Goal: Transaction & Acquisition: Book appointment/travel/reservation

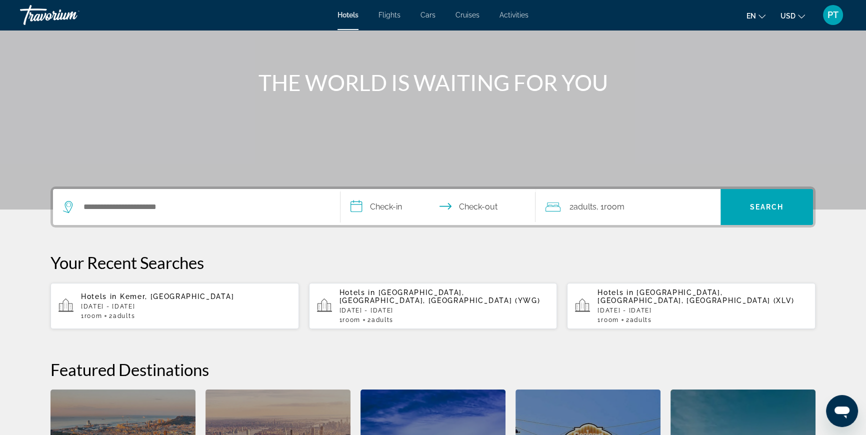
click at [306, 197] on div "Search widget" at bounding box center [196, 207] width 267 height 36
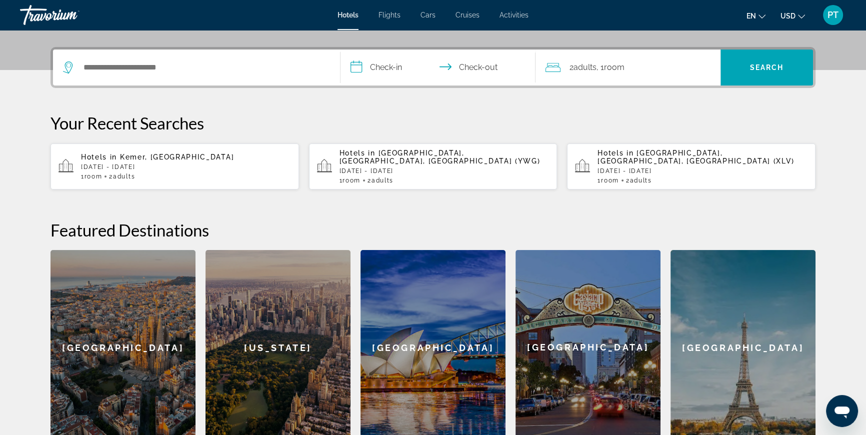
scroll to position [244, 0]
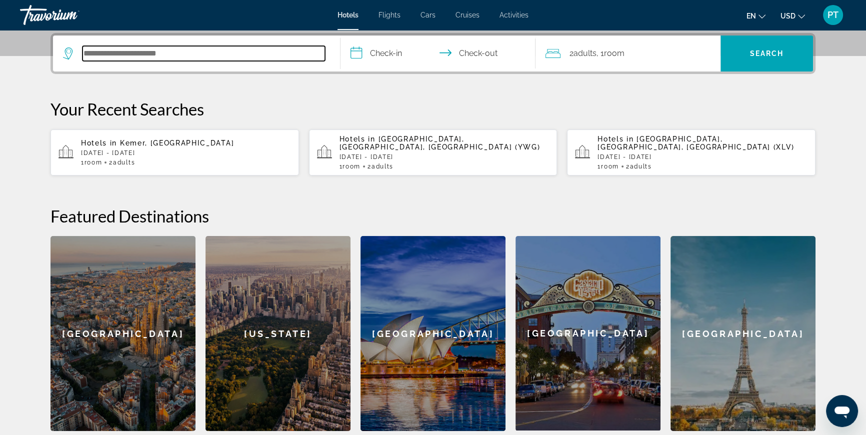
click at [107, 53] on input "Search hotel destination" at bounding box center [203, 53] width 242 height 15
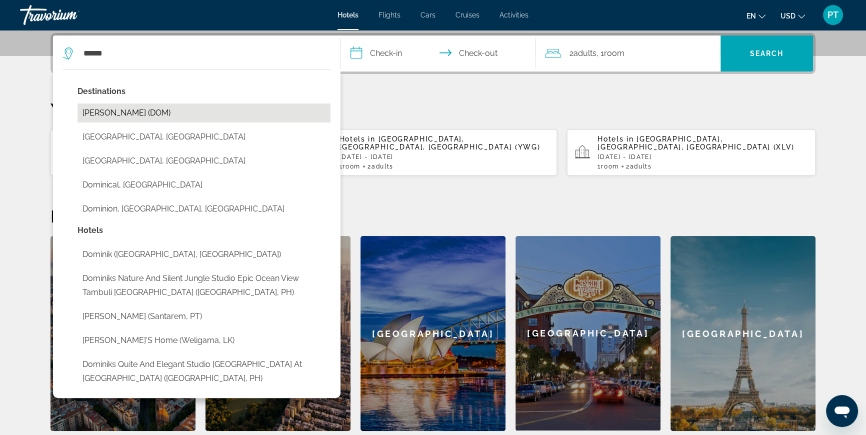
click at [135, 109] on button "[PERSON_NAME] (DOM)" at bounding box center [203, 112] width 253 height 19
type input "**********"
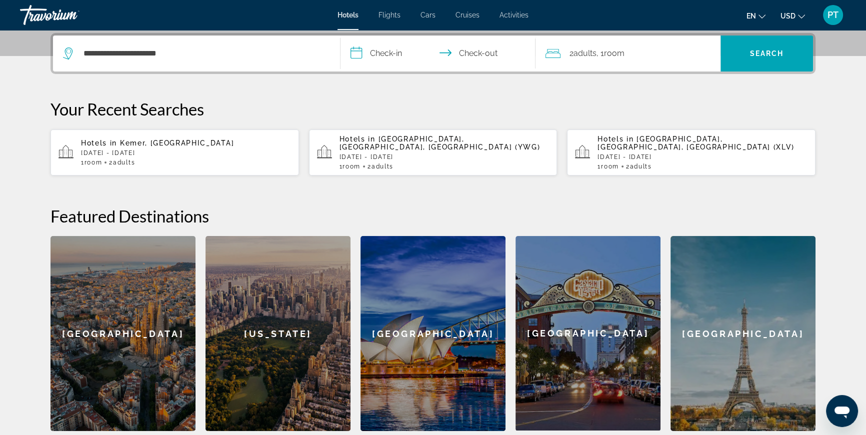
click at [408, 52] on input "**********" at bounding box center [439, 54] width 199 height 39
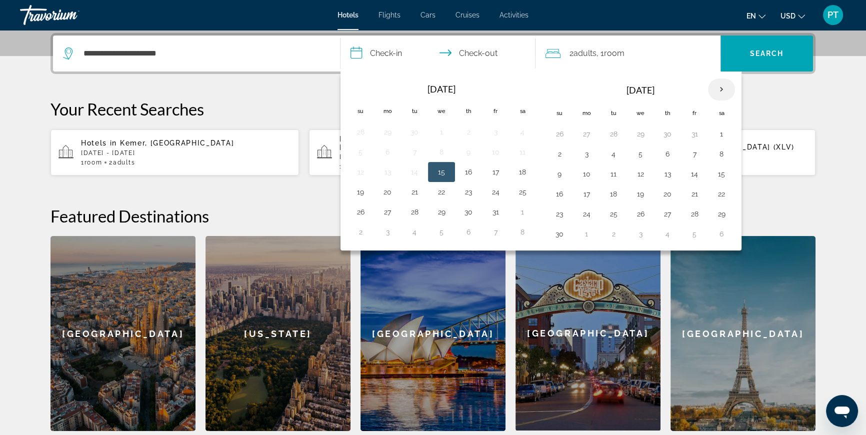
click at [719, 88] on th "Next month" at bounding box center [721, 89] width 27 height 22
click at [492, 174] on button "19" at bounding box center [495, 174] width 16 height 14
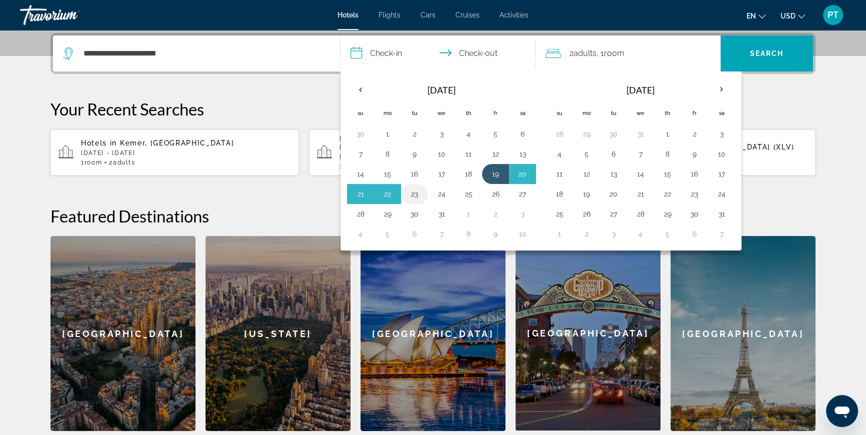
click at [413, 194] on button "23" at bounding box center [414, 194] width 16 height 14
type input "**********"
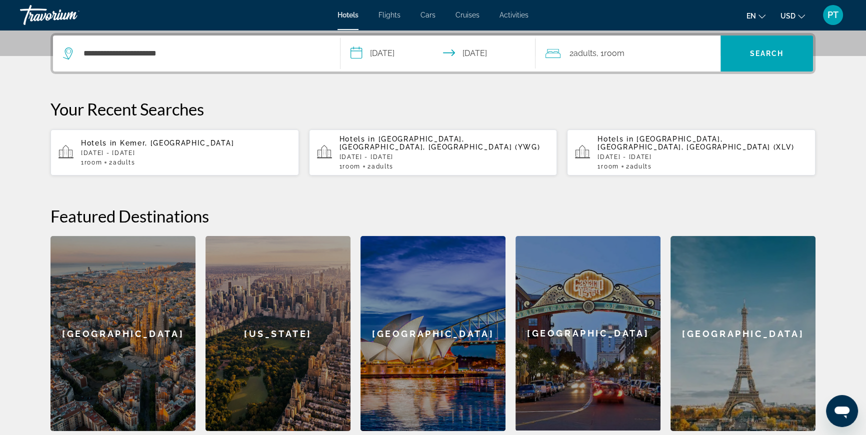
click at [703, 52] on div "2 Adult Adults , 1 Room rooms" at bounding box center [632, 53] width 175 height 14
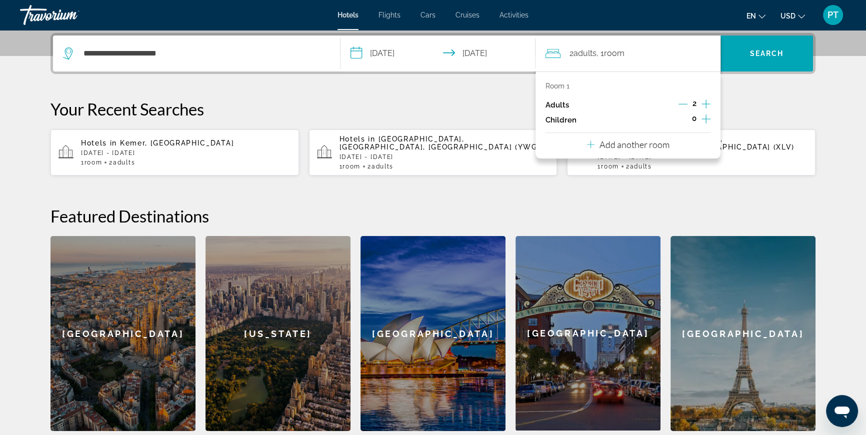
click at [702, 117] on icon "Increment children" at bounding box center [705, 119] width 9 height 12
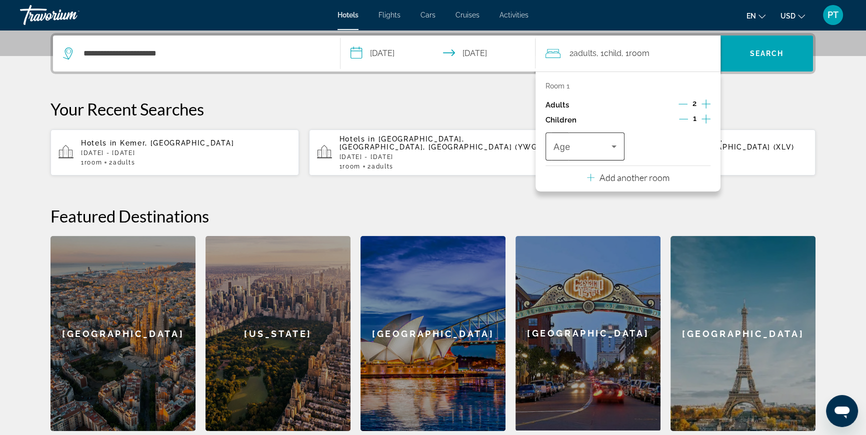
click at [611, 146] on icon "Travelers: 2 adults, 1 child" at bounding box center [614, 146] width 12 height 12
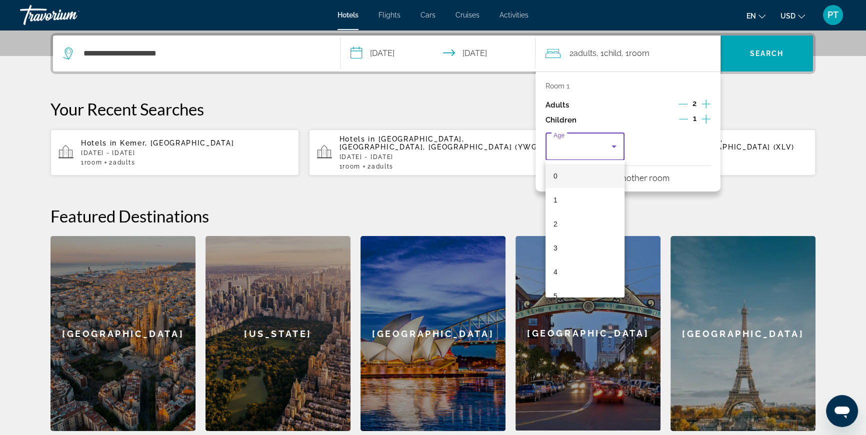
click at [682, 103] on div at bounding box center [433, 217] width 866 height 435
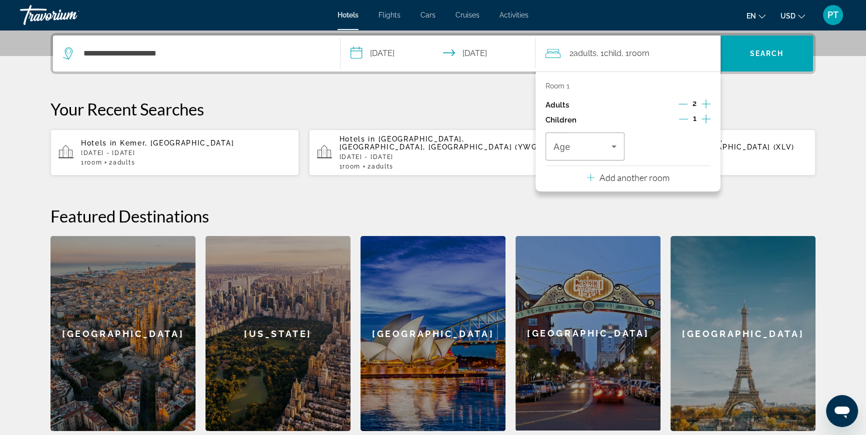
click at [681, 102] on icon "Decrement adults" at bounding box center [682, 103] width 9 height 9
click at [611, 145] on icon "Travelers: 1 adult, 1 child" at bounding box center [614, 146] width 12 height 12
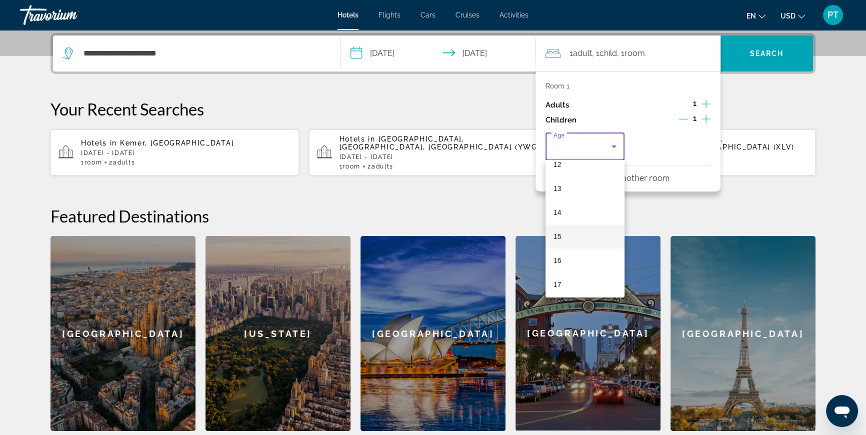
scroll to position [302, 0]
click at [568, 280] on mat-option "17" at bounding box center [584, 282] width 79 height 24
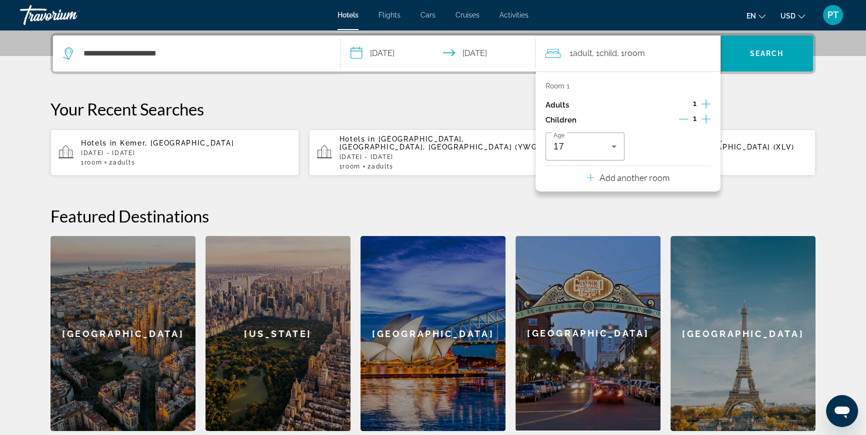
click at [708, 117] on icon "Increment children" at bounding box center [705, 119] width 9 height 12
click at [695, 143] on icon "Travelers: 1 adult, 2 children" at bounding box center [700, 146] width 12 height 12
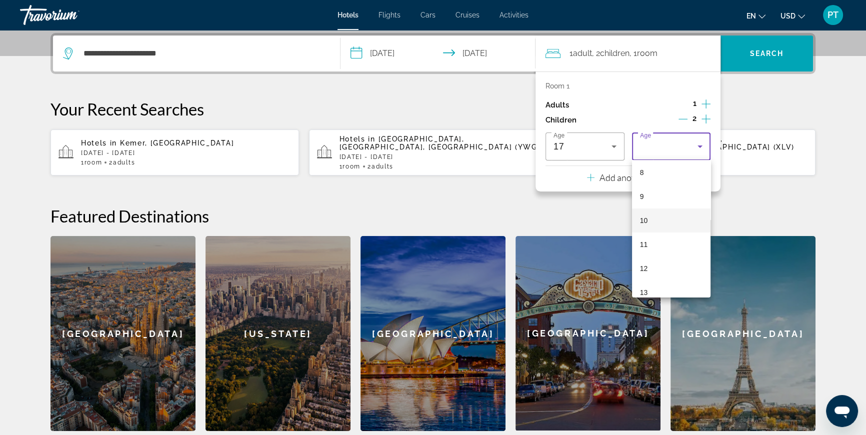
scroll to position [212, 0]
click at [649, 271] on mat-option "13" at bounding box center [671, 276] width 79 height 24
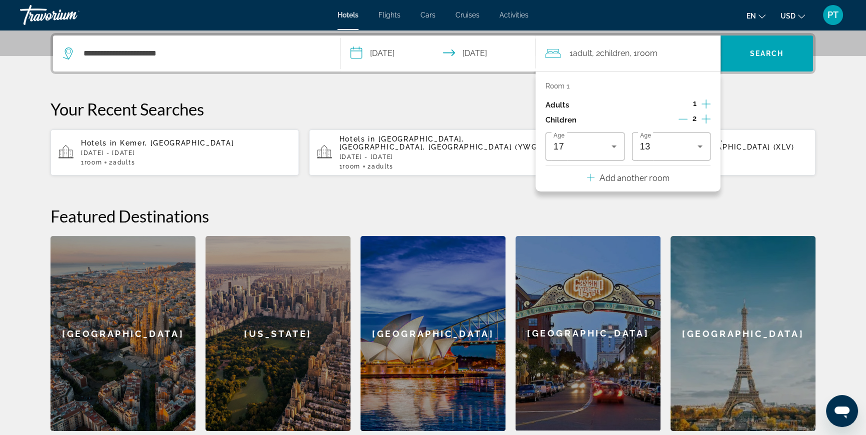
click at [683, 57] on div "1 Adult Adults , 2 Child Children , 1 Room rooms" at bounding box center [632, 53] width 175 height 14
click at [757, 54] on span "Search" at bounding box center [767, 53] width 34 height 8
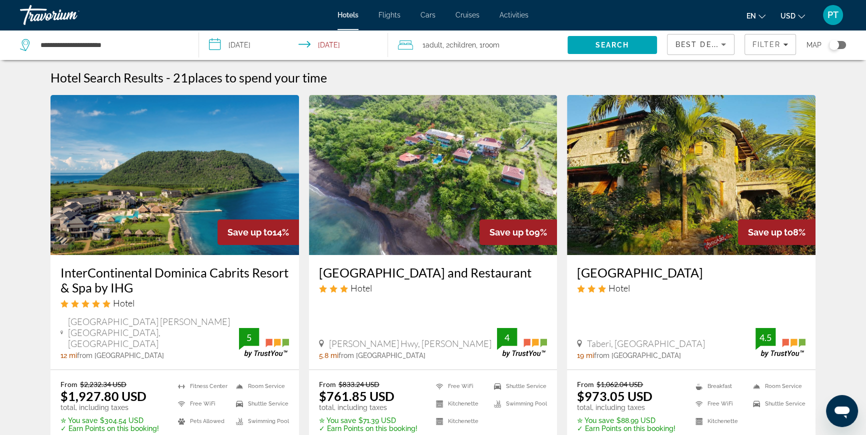
click at [721, 46] on icon "Sort by" at bounding box center [723, 44] width 12 height 12
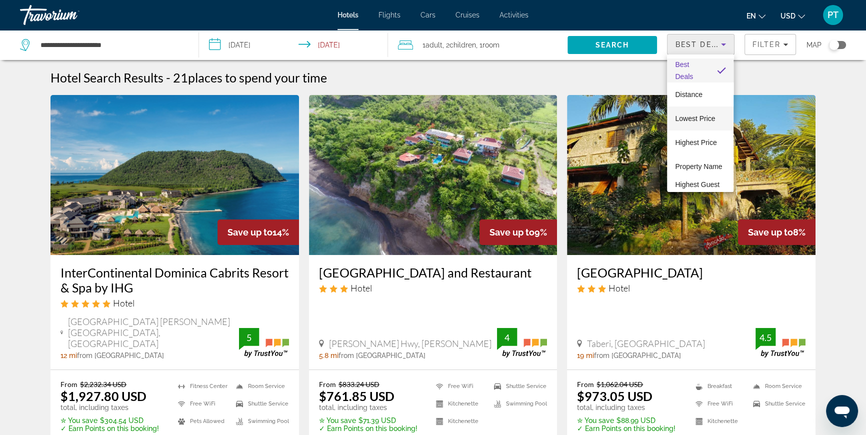
click at [692, 122] on span "Lowest Price" at bounding box center [695, 118] width 40 height 12
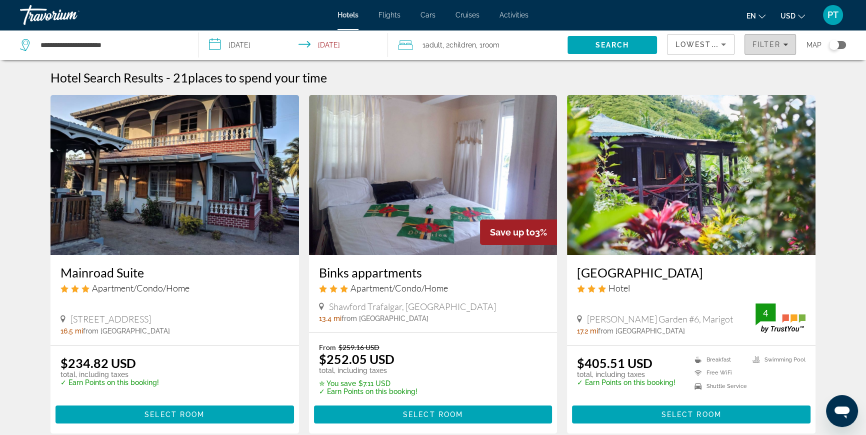
click at [777, 42] on span "Filter" at bounding box center [766, 44] width 28 height 8
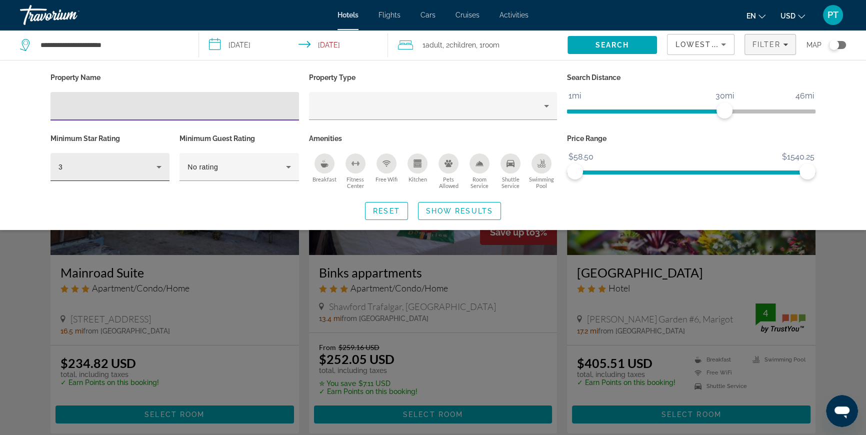
click at [162, 164] on icon "Hotel Filters" at bounding box center [159, 167] width 12 height 12
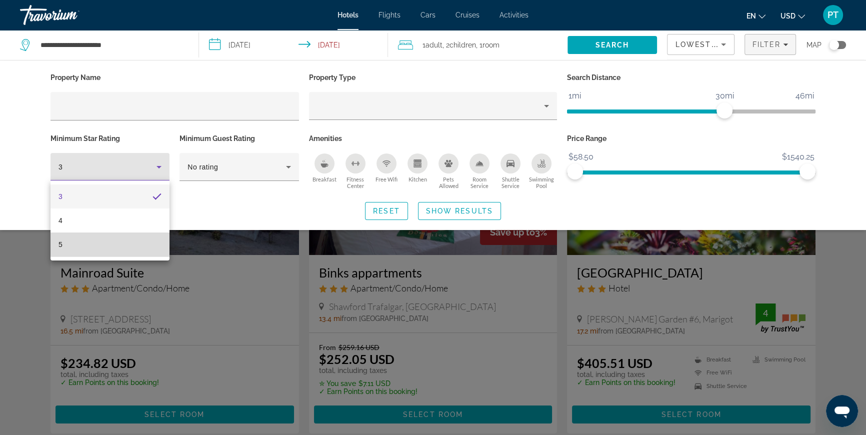
click at [128, 246] on mat-option "5" at bounding box center [109, 244] width 119 height 24
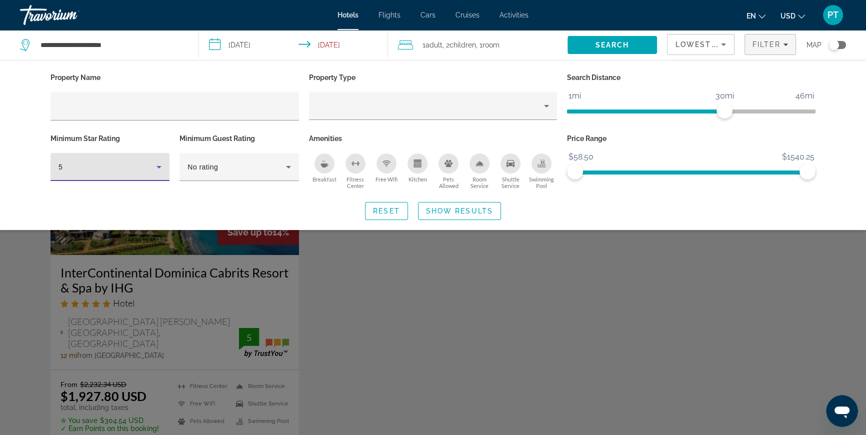
click at [212, 199] on div "Property Name Property Type Search Distance 1mi 46mi 30mi Minimum Star Rating 5…" at bounding box center [432, 144] width 805 height 149
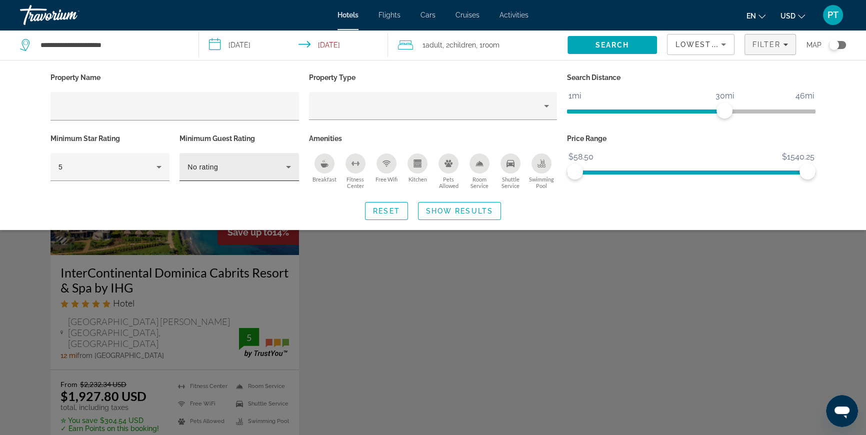
click at [232, 166] on div "No rating" at bounding box center [236, 167] width 98 height 12
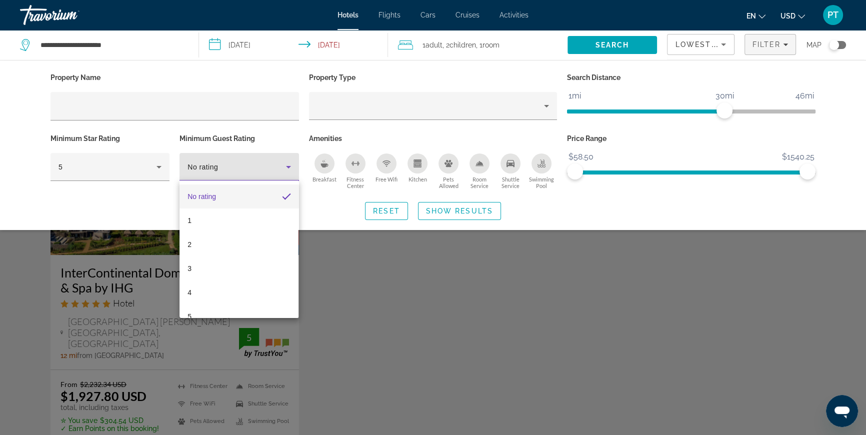
click at [232, 166] on div at bounding box center [433, 217] width 866 height 435
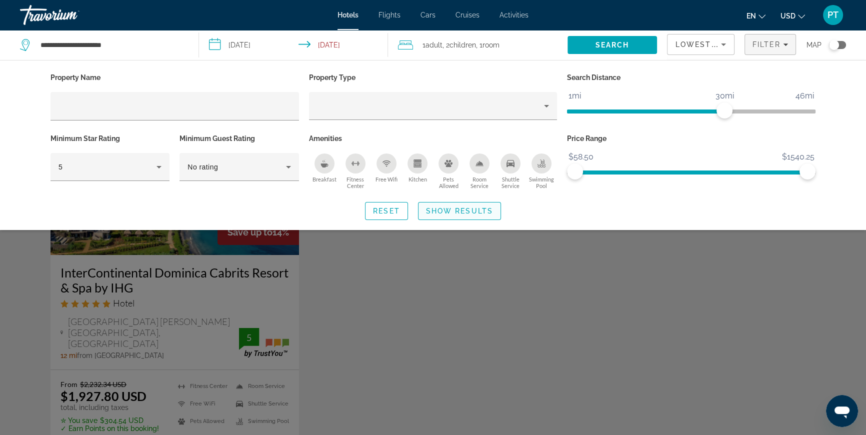
click at [435, 210] on span "Show Results" at bounding box center [459, 211] width 67 height 8
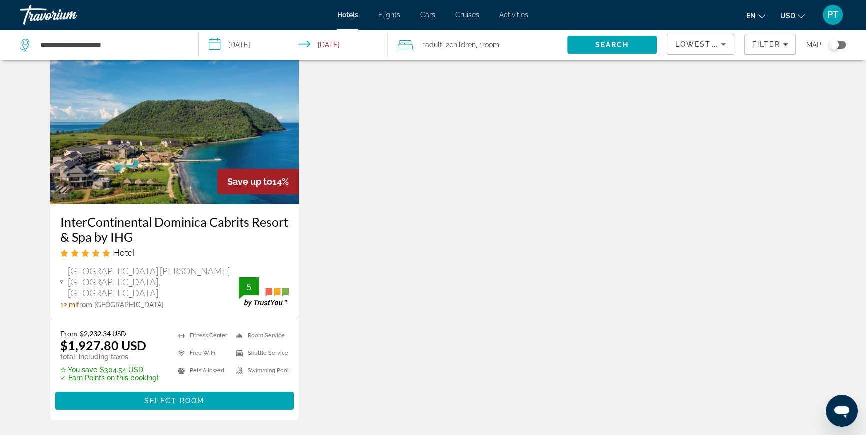
scroll to position [75, 0]
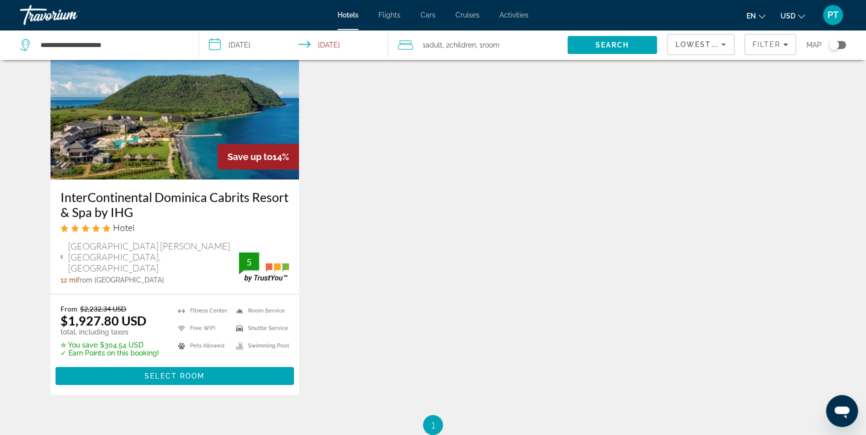
click at [145, 150] on img "Main content" at bounding box center [174, 99] width 248 height 160
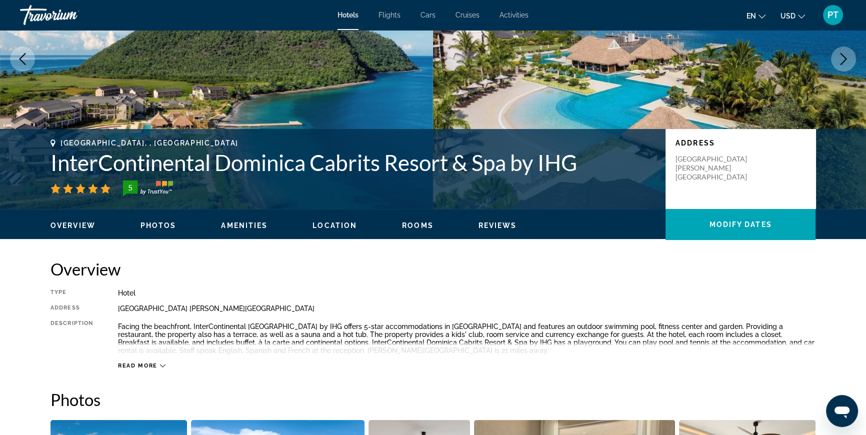
scroll to position [136, 0]
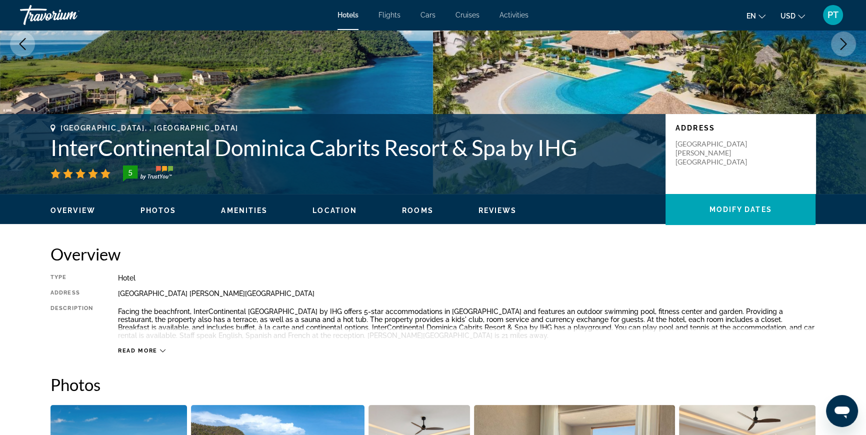
click at [159, 204] on ul "Overview Photos Amenities Location Rooms Reviews Modify Dates" at bounding box center [432, 209] width 765 height 11
click at [162, 207] on span "Photos" at bounding box center [158, 210] width 36 height 8
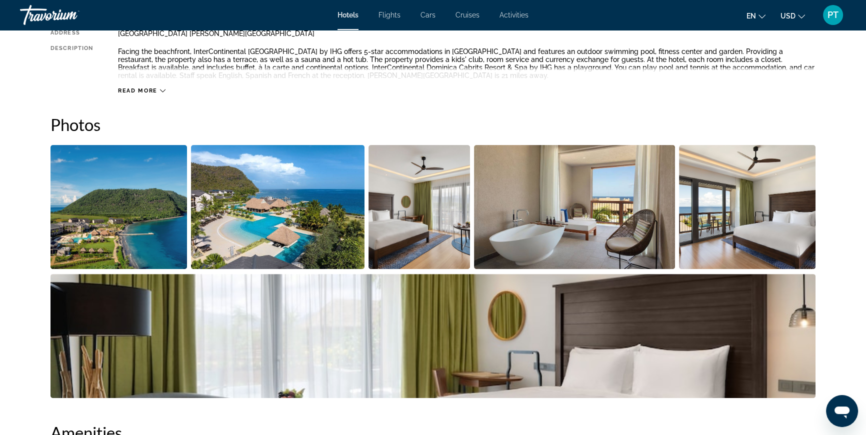
scroll to position [344, 0]
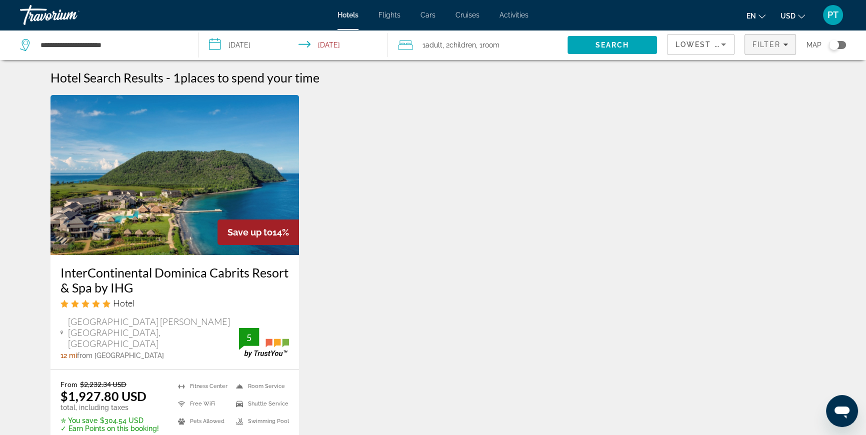
click at [757, 42] on span "Filter" at bounding box center [766, 44] width 28 height 8
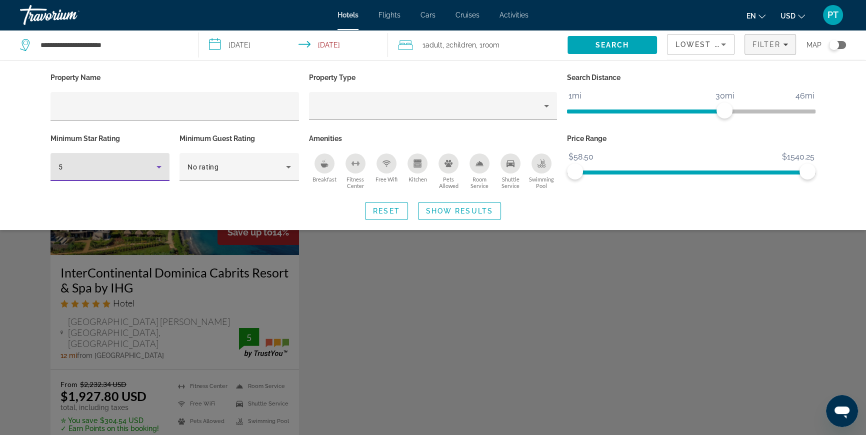
click at [157, 169] on icon "Hotel Filters" at bounding box center [159, 167] width 12 height 12
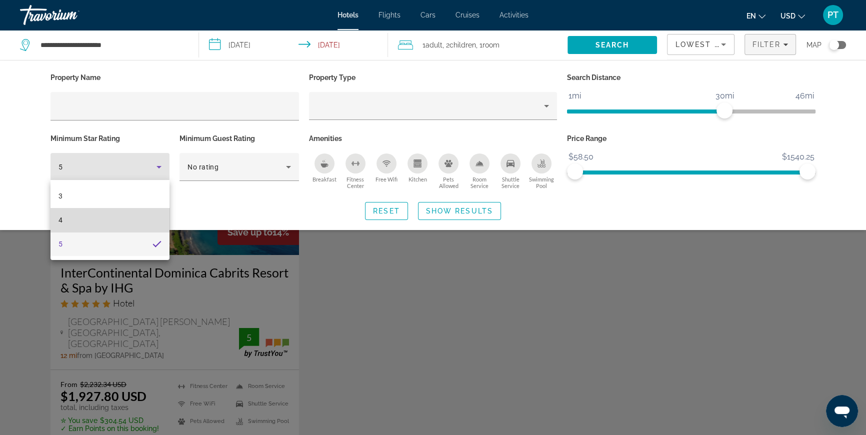
click at [144, 220] on mat-option "4" at bounding box center [109, 220] width 119 height 24
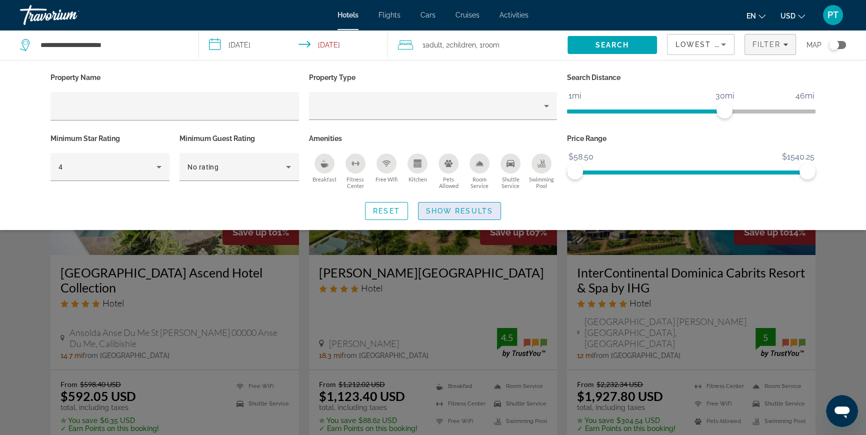
click at [456, 210] on span "Show Results" at bounding box center [459, 211] width 67 height 8
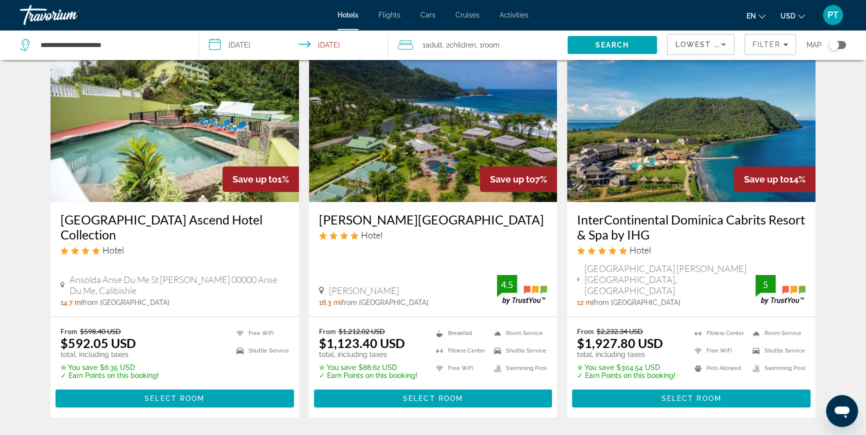
scroll to position [60, 0]
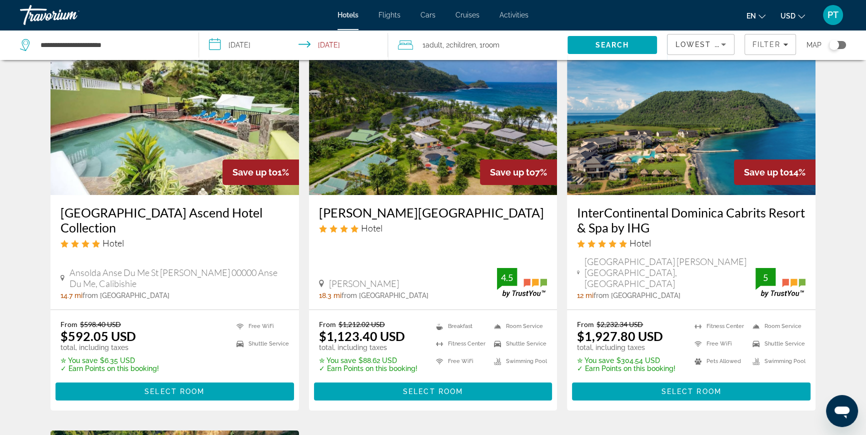
click at [399, 187] on img "Main content" at bounding box center [433, 115] width 248 height 160
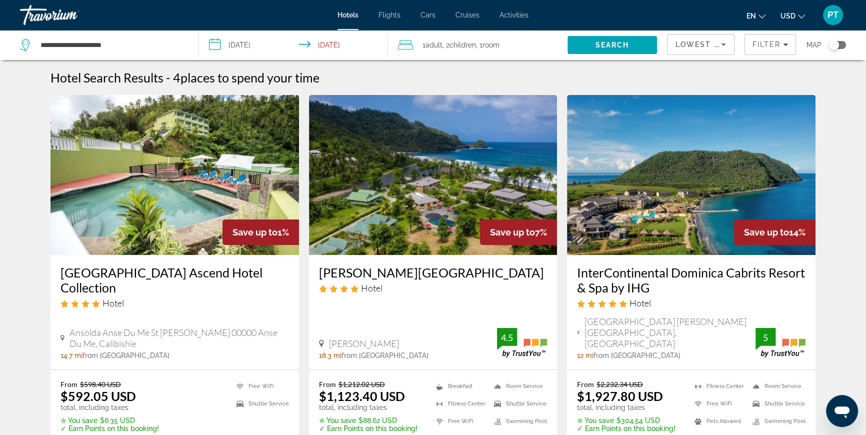
click at [344, 270] on h3 "[PERSON_NAME][GEOGRAPHIC_DATA]" at bounding box center [433, 272] width 228 height 15
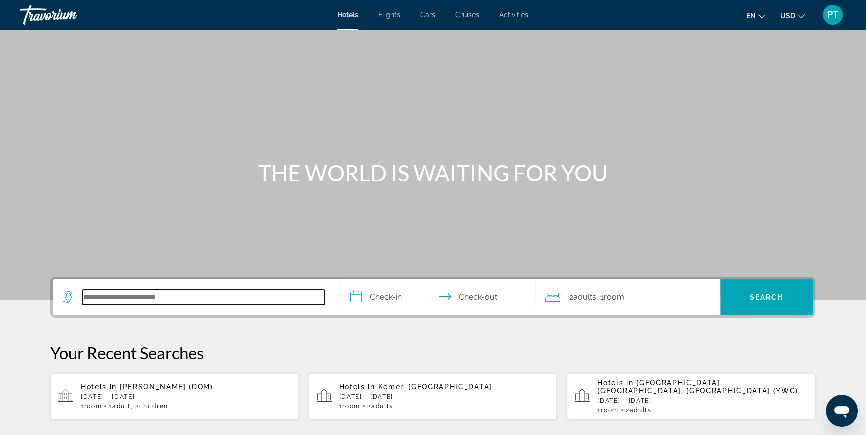
click at [190, 295] on input "Search hotel destination" at bounding box center [203, 297] width 242 height 15
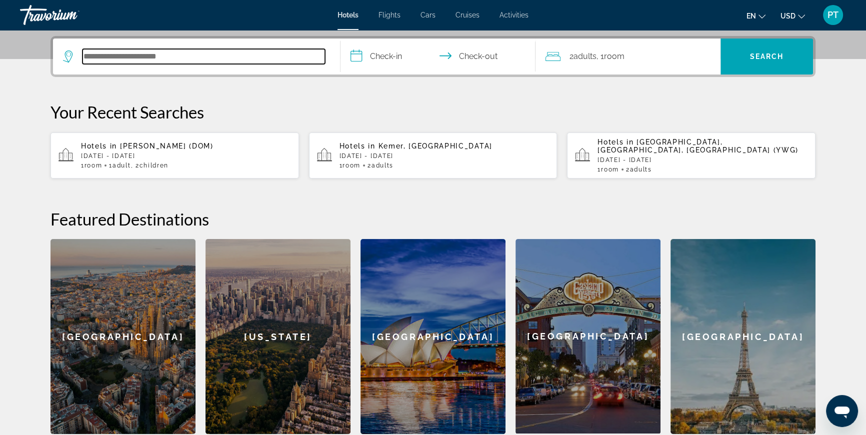
scroll to position [244, 0]
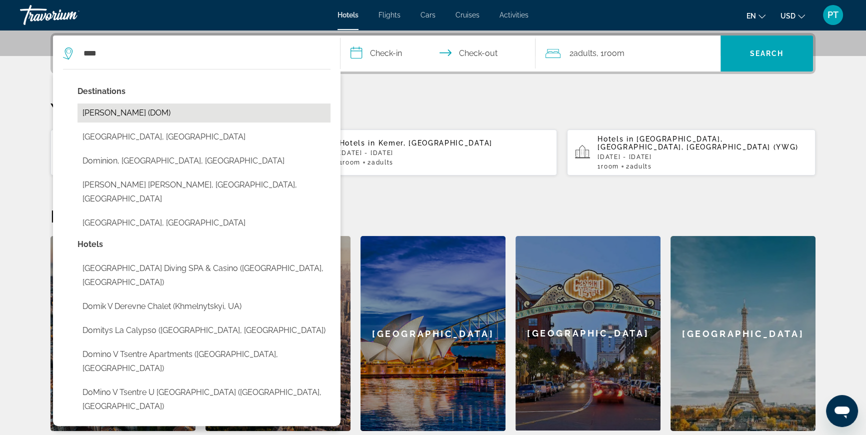
click at [194, 115] on button "[PERSON_NAME] (DOM)" at bounding box center [203, 112] width 253 height 19
type input "**********"
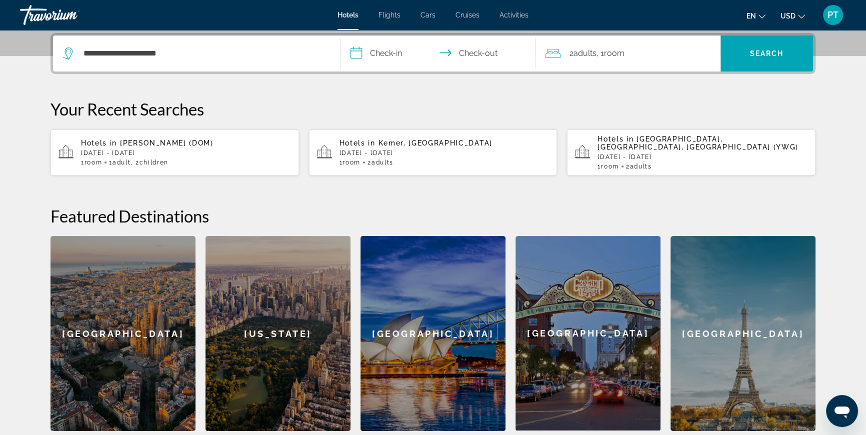
click at [403, 50] on input "**********" at bounding box center [439, 54] width 199 height 39
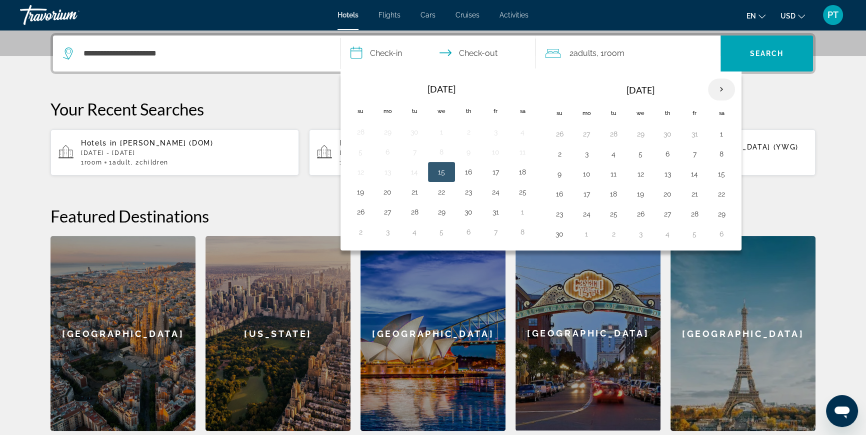
click at [715, 92] on th "Next month" at bounding box center [721, 89] width 27 height 22
click at [691, 172] on button "19" at bounding box center [694, 174] width 16 height 14
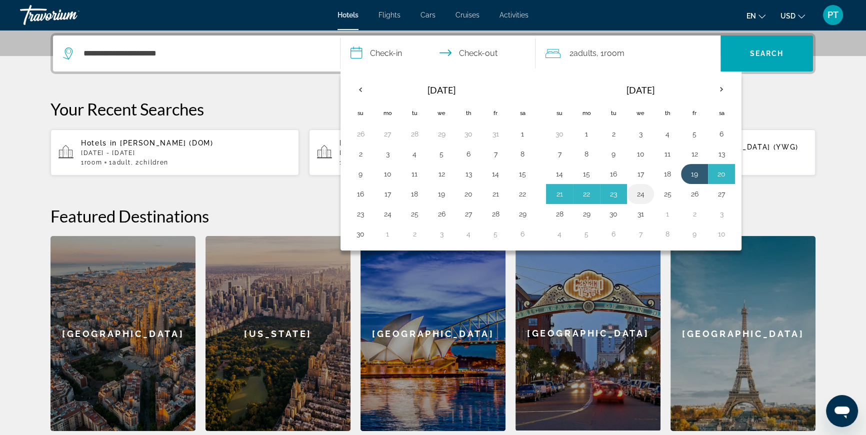
click at [633, 193] on button "24" at bounding box center [640, 194] width 16 height 14
type input "**********"
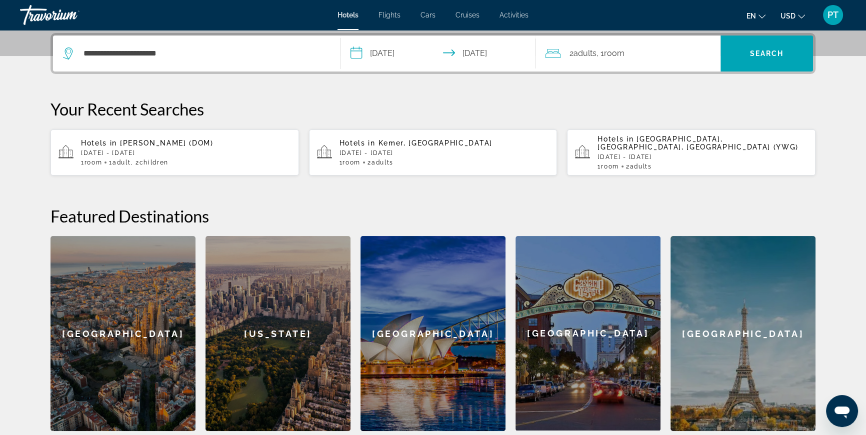
click at [593, 54] on span "Adults" at bounding box center [584, 52] width 23 height 9
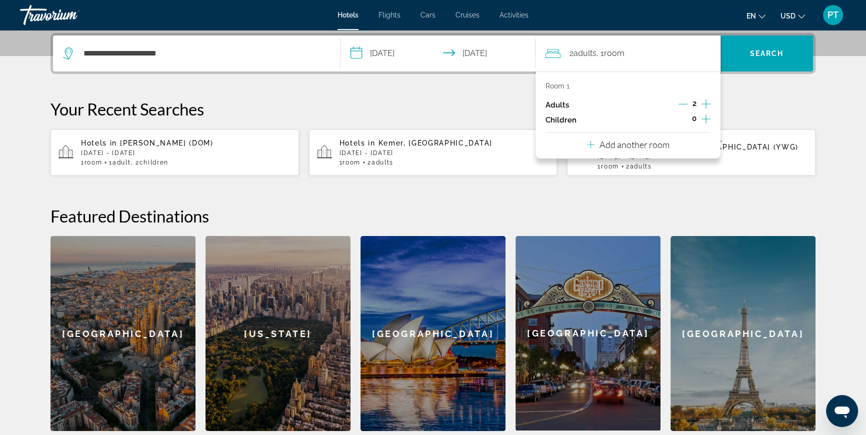
click at [680, 103] on icon "Decrement adults" at bounding box center [682, 103] width 9 height 9
click at [707, 117] on icon "Increment children" at bounding box center [705, 119] width 9 height 12
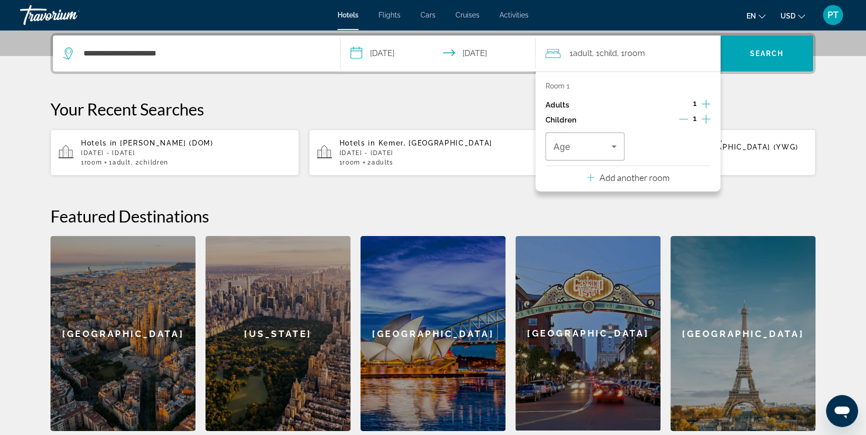
click at [707, 114] on icon "Increment children" at bounding box center [705, 119] width 9 height 12
click at [614, 148] on icon "Travelers: 1 adult, 2 children" at bounding box center [614, 146] width 12 height 12
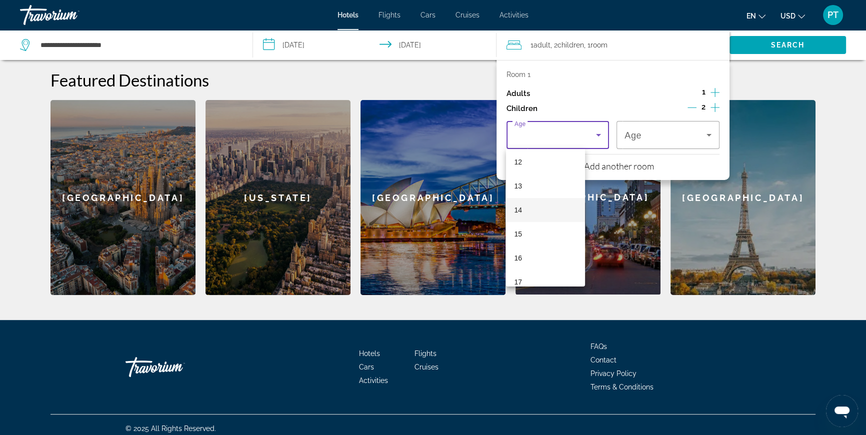
scroll to position [302, 0]
click at [529, 269] on mat-option "17" at bounding box center [545, 271] width 79 height 24
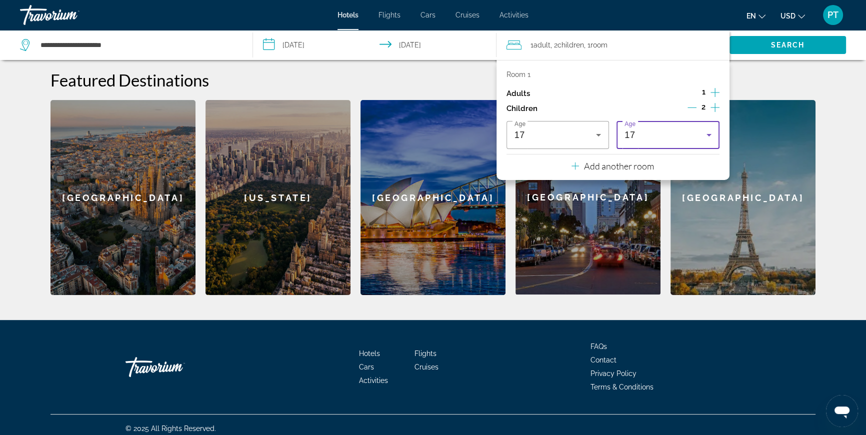
click at [657, 137] on div "17" at bounding box center [665, 135] width 82 height 12
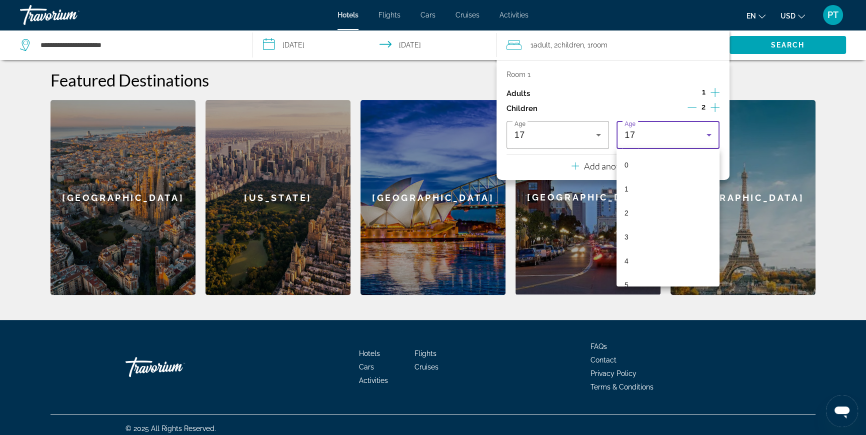
scroll to position [298, 0]
click at [641, 178] on mat-option "13" at bounding box center [667, 178] width 103 height 24
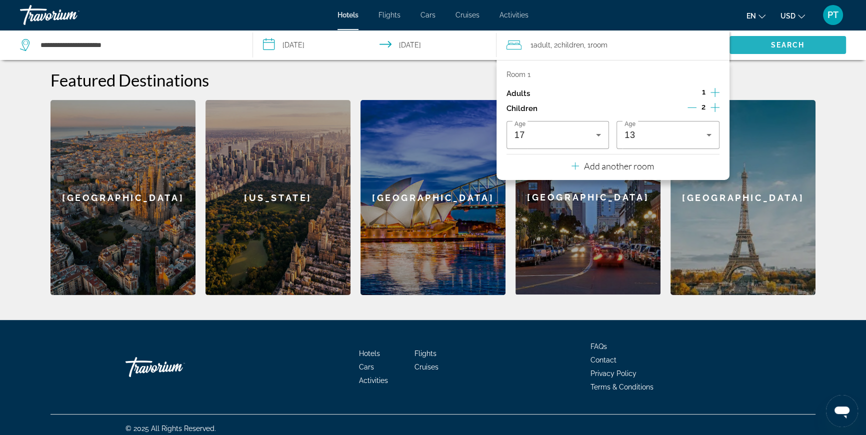
click at [750, 48] on span "Search" at bounding box center [787, 45] width 116 height 24
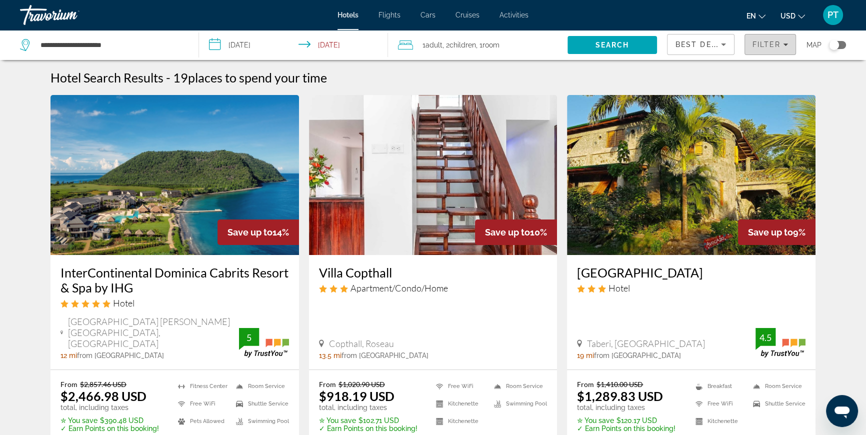
click at [759, 40] on span "Filter" at bounding box center [766, 44] width 28 height 8
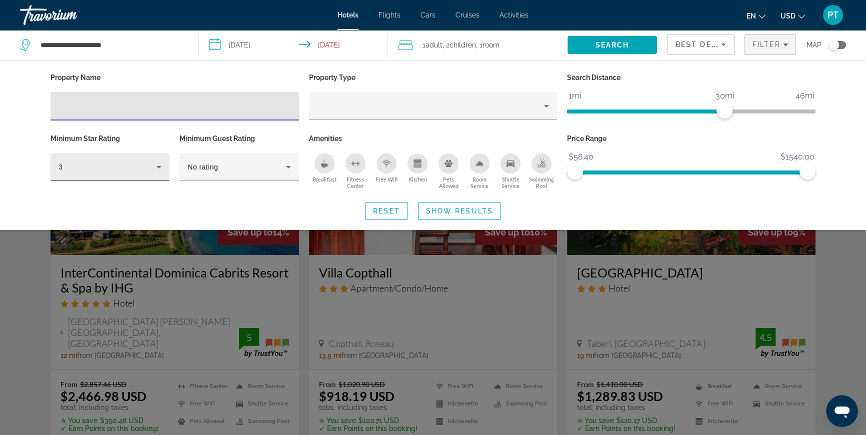
click at [163, 165] on icon "Hotel Filters" at bounding box center [159, 167] width 12 height 12
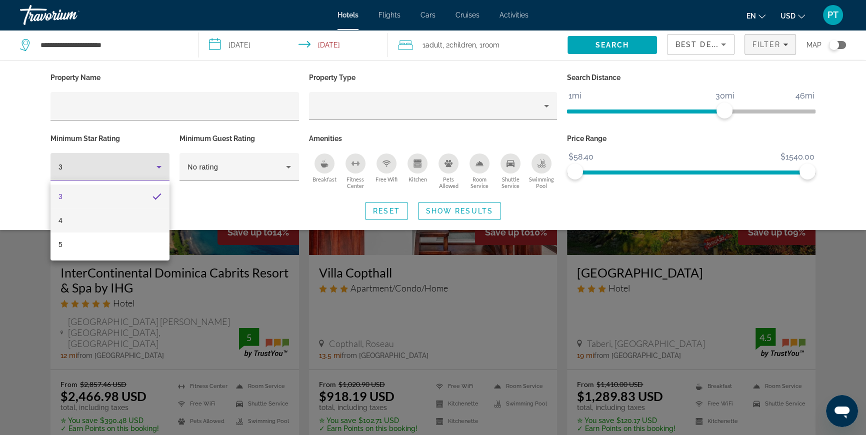
click at [132, 223] on mat-option "4" at bounding box center [109, 220] width 119 height 24
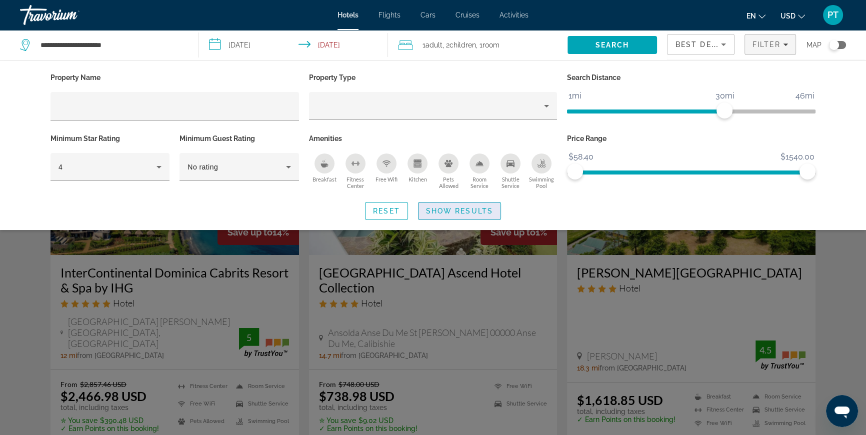
click at [450, 212] on span "Show Results" at bounding box center [459, 211] width 67 height 8
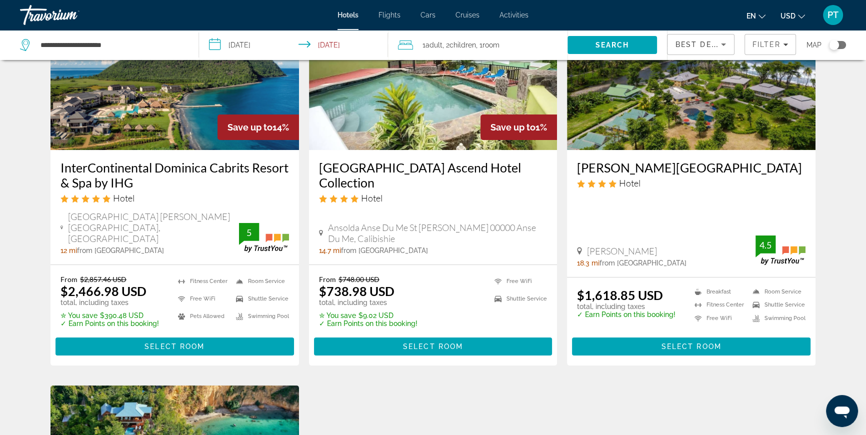
scroll to position [105, 0]
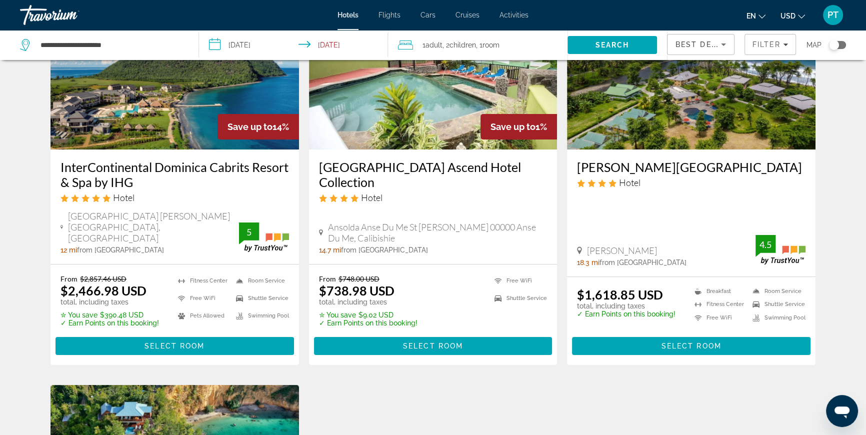
click at [333, 45] on input "**********" at bounding box center [295, 46] width 193 height 33
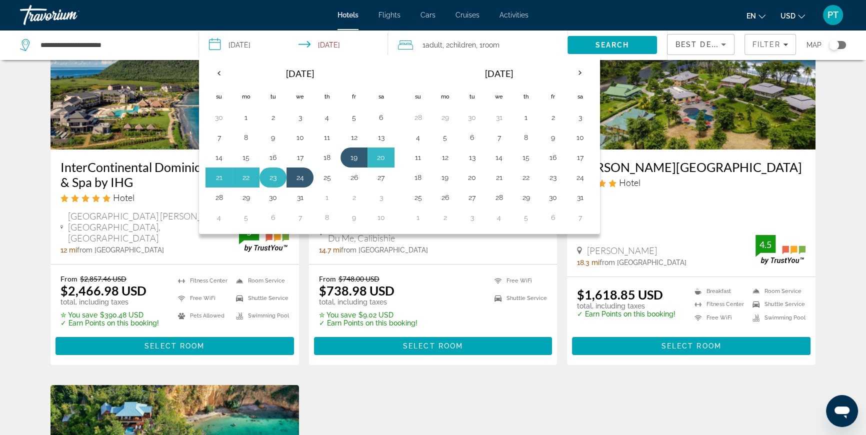
click at [274, 177] on button "23" at bounding box center [273, 177] width 16 height 14
click at [350, 157] on button "19" at bounding box center [354, 157] width 16 height 14
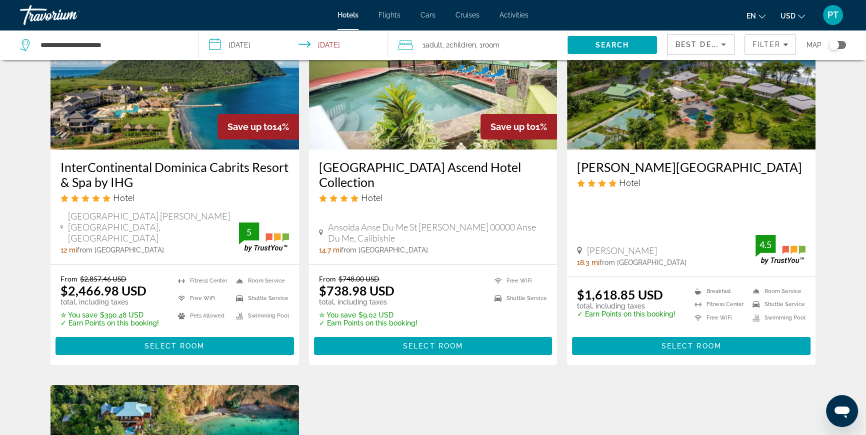
click at [330, 44] on input "**********" at bounding box center [295, 46] width 193 height 33
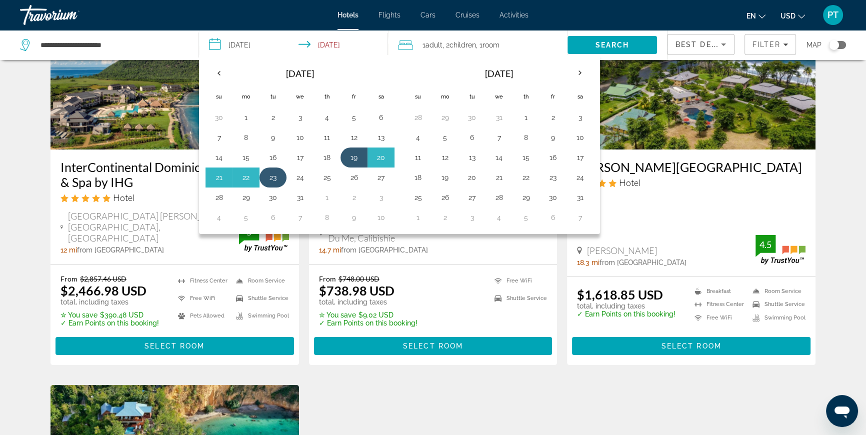
click at [272, 176] on button "23" at bounding box center [273, 177] width 16 height 14
click at [276, 176] on button "23" at bounding box center [273, 177] width 16 height 14
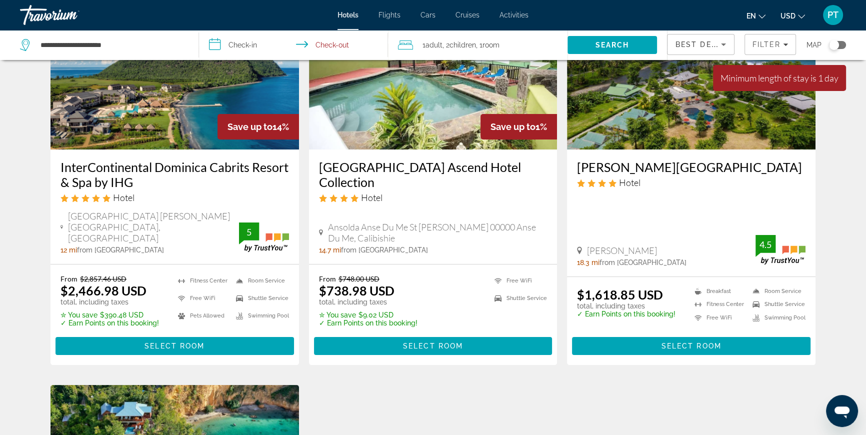
click at [267, 40] on input "**********" at bounding box center [295, 46] width 193 height 33
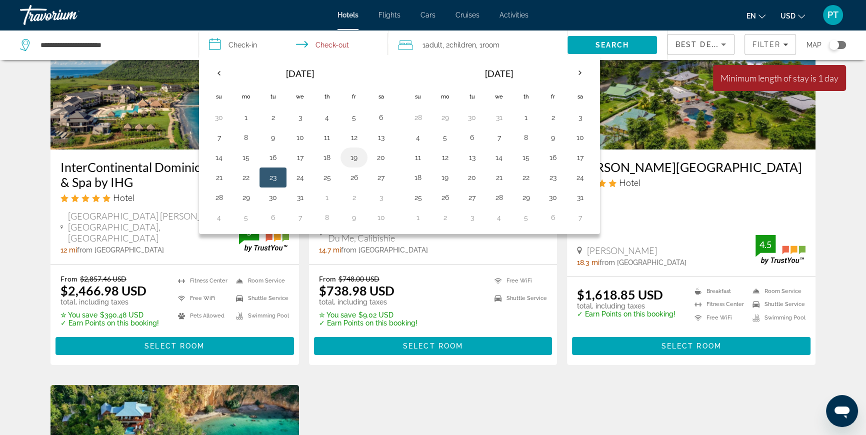
click at [352, 156] on button "19" at bounding box center [354, 157] width 16 height 14
click at [276, 176] on button "23" at bounding box center [273, 177] width 16 height 14
type input "**********"
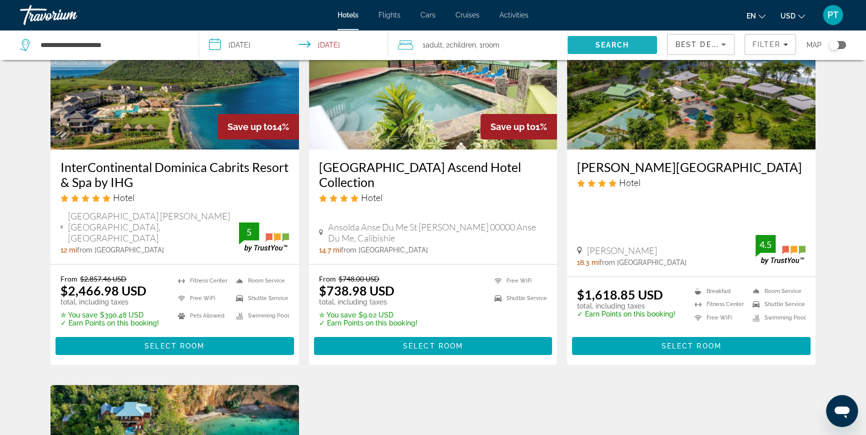
click at [603, 45] on span "Search" at bounding box center [612, 45] width 34 height 8
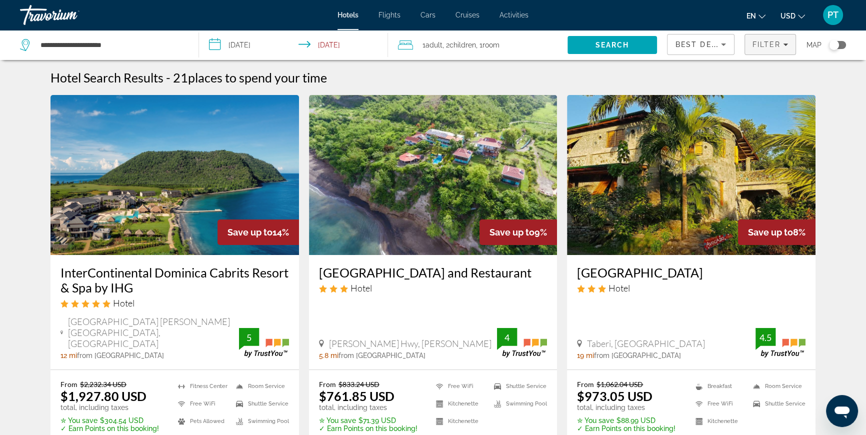
click at [771, 45] on span "Filter" at bounding box center [766, 44] width 28 height 8
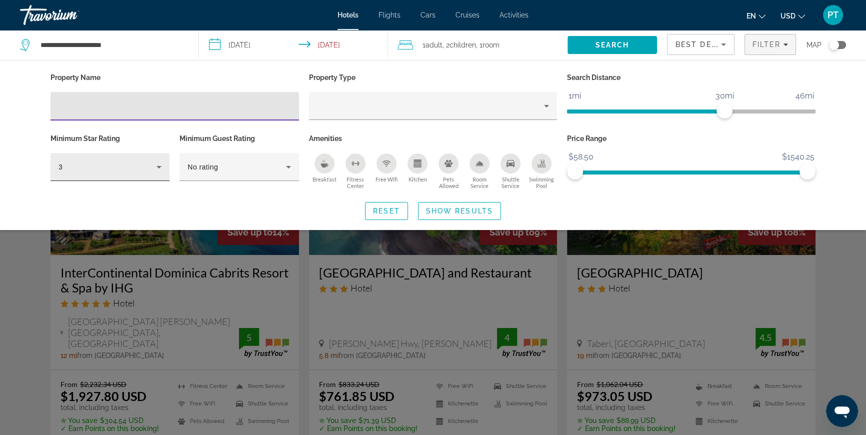
click at [106, 171] on div "3" at bounding box center [107, 167] width 98 height 12
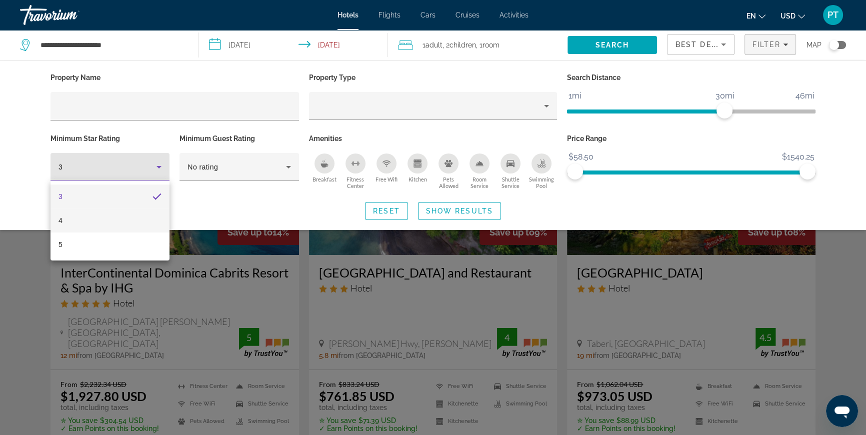
click at [93, 219] on mat-option "4" at bounding box center [109, 220] width 119 height 24
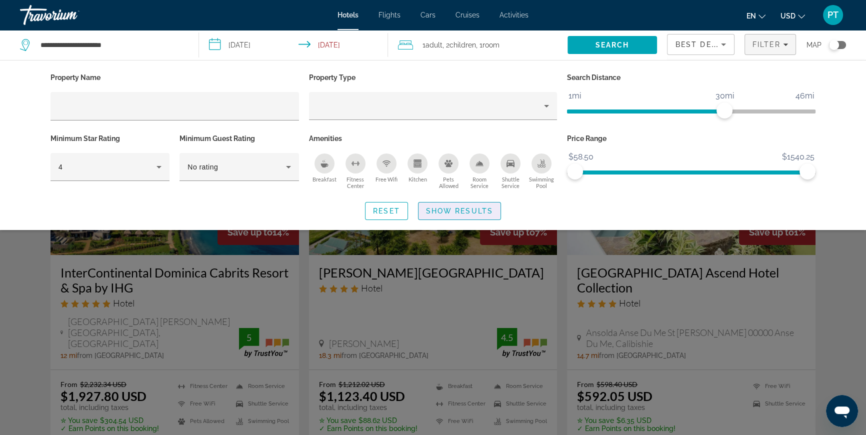
click at [430, 209] on span "Show Results" at bounding box center [459, 211] width 67 height 8
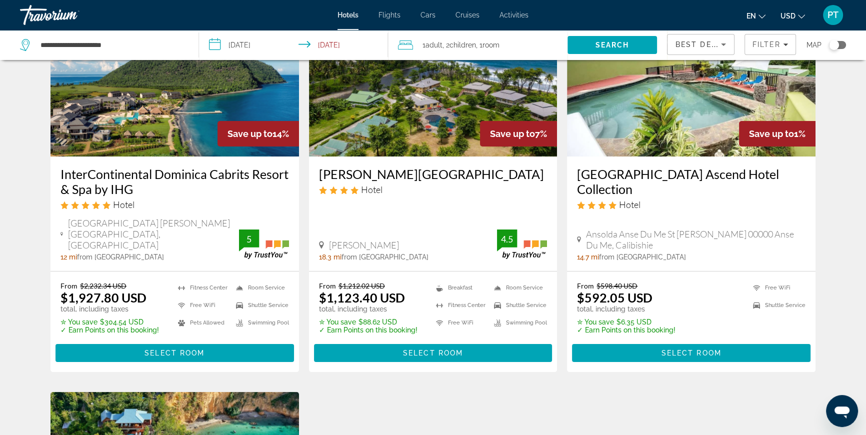
scroll to position [105, 0]
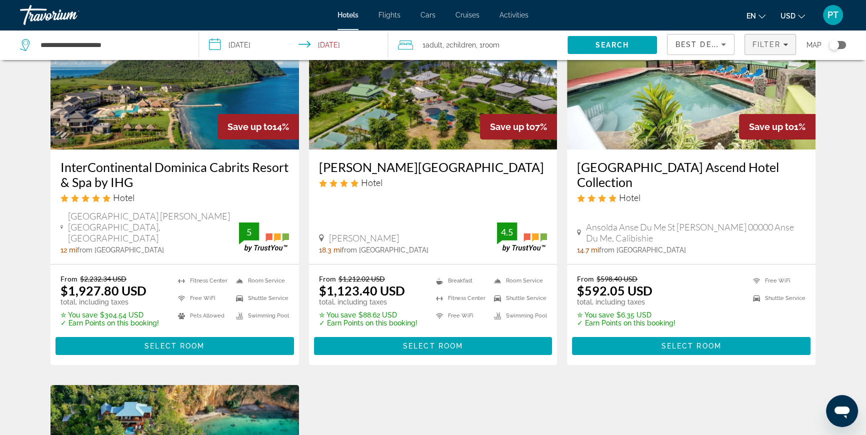
click at [760, 47] on span "Filter" at bounding box center [766, 44] width 28 height 8
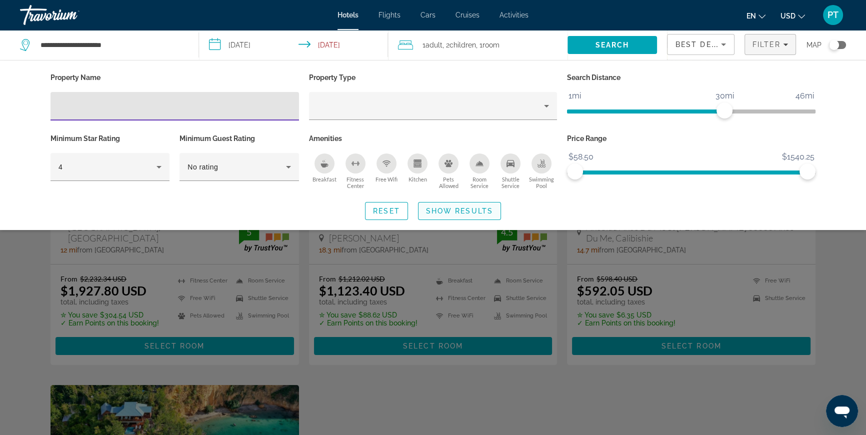
click at [489, 213] on span "Show Results" at bounding box center [459, 211] width 67 height 8
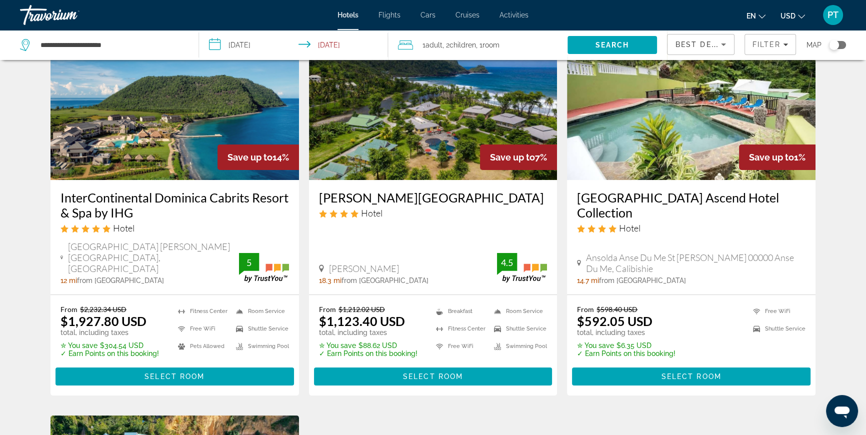
scroll to position [60, 0]
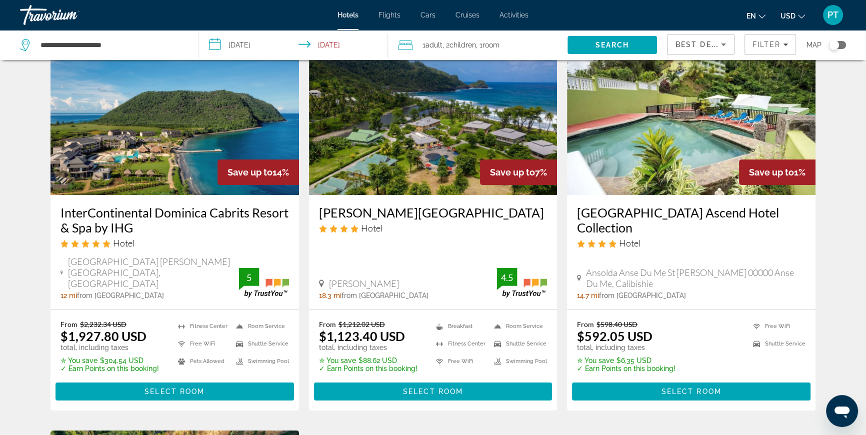
click at [436, 172] on img "Main content" at bounding box center [433, 115] width 248 height 160
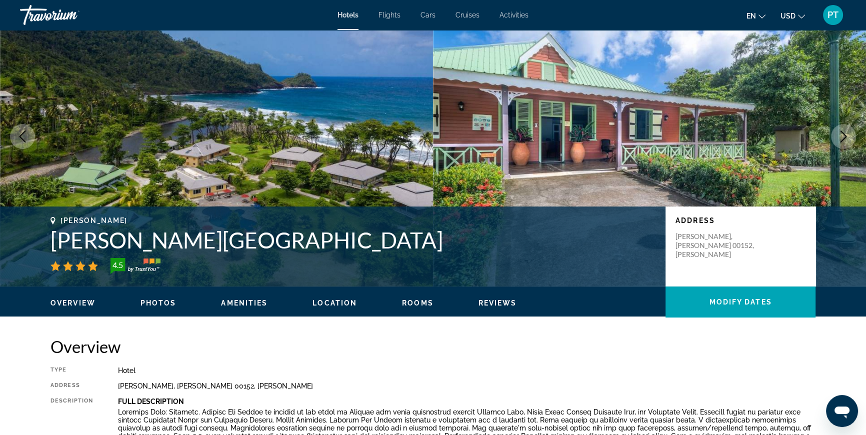
scroll to position [45, 0]
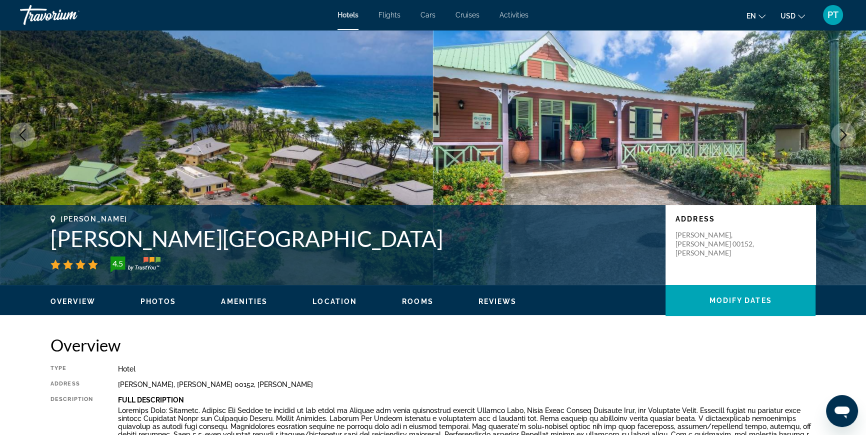
click at [162, 304] on span "Photos" at bounding box center [158, 301] width 36 height 8
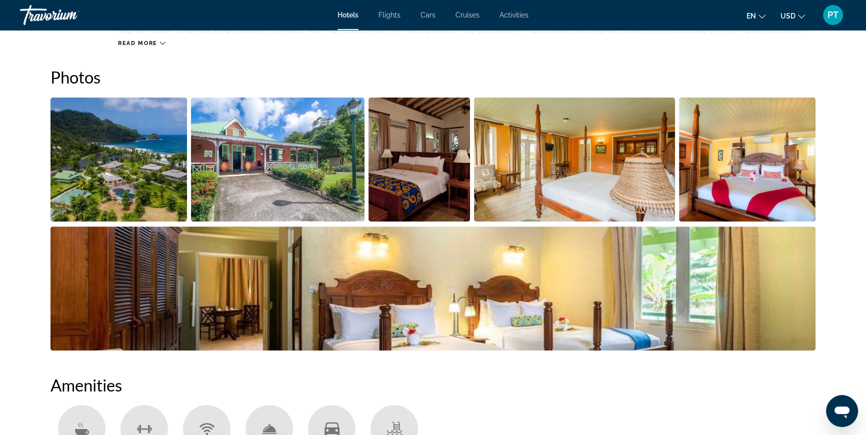
scroll to position [488, 0]
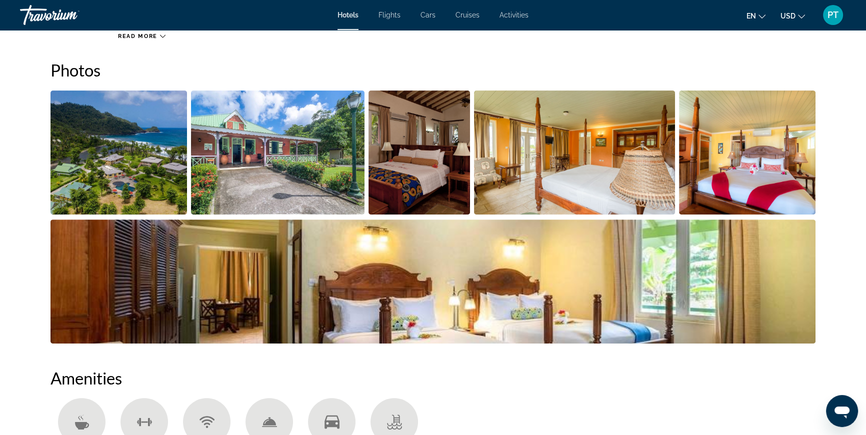
click at [151, 168] on img "Open full-screen image slider" at bounding box center [118, 152] width 136 height 124
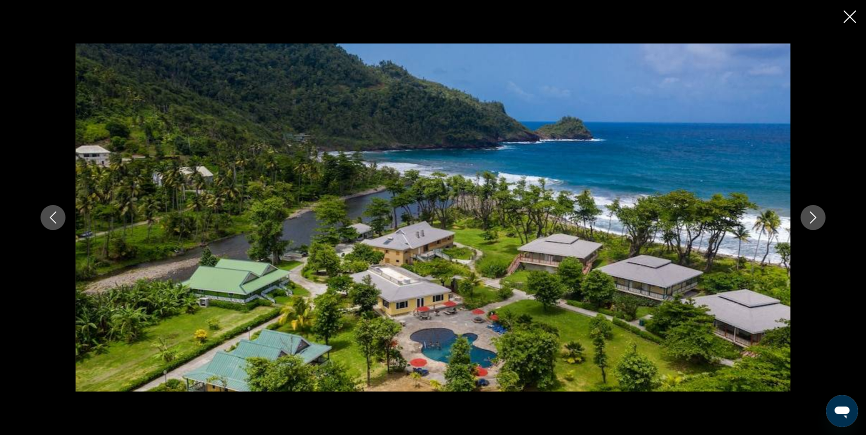
click at [810, 219] on icon "Next image" at bounding box center [813, 217] width 12 height 12
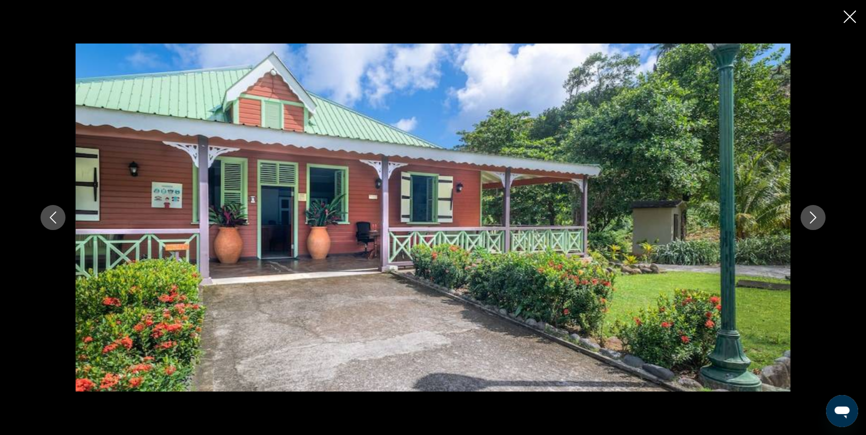
click at [810, 219] on icon "Next image" at bounding box center [813, 217] width 12 height 12
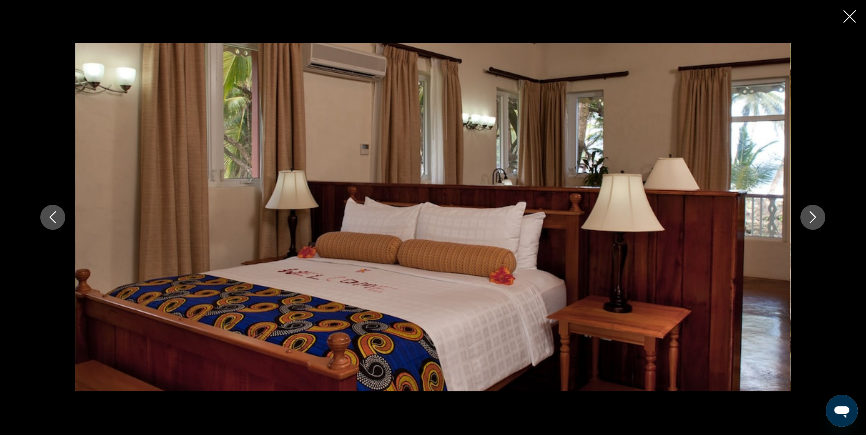
click at [810, 219] on icon "Next image" at bounding box center [813, 217] width 12 height 12
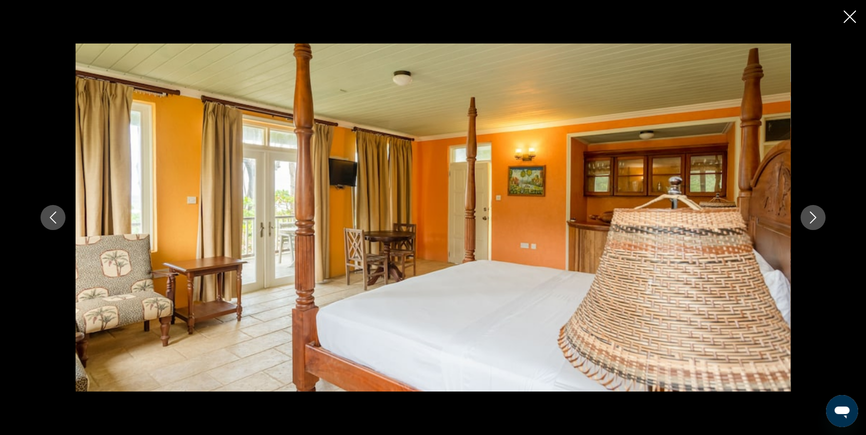
click at [810, 218] on icon "Next image" at bounding box center [813, 217] width 12 height 12
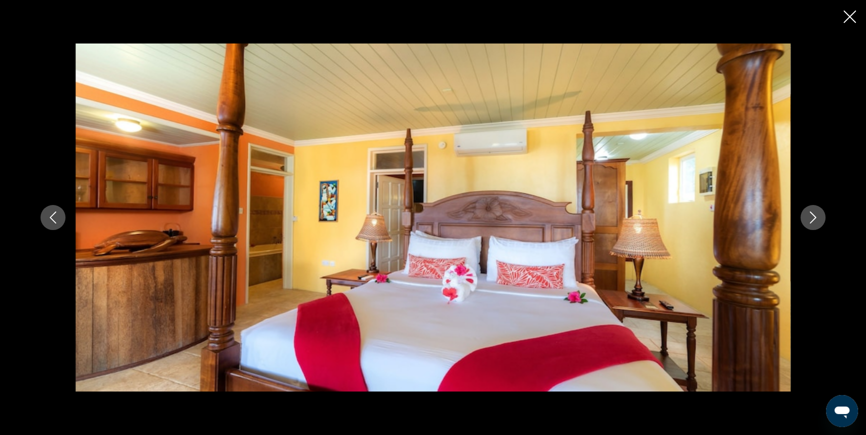
click at [810, 218] on icon "Next image" at bounding box center [813, 217] width 12 height 12
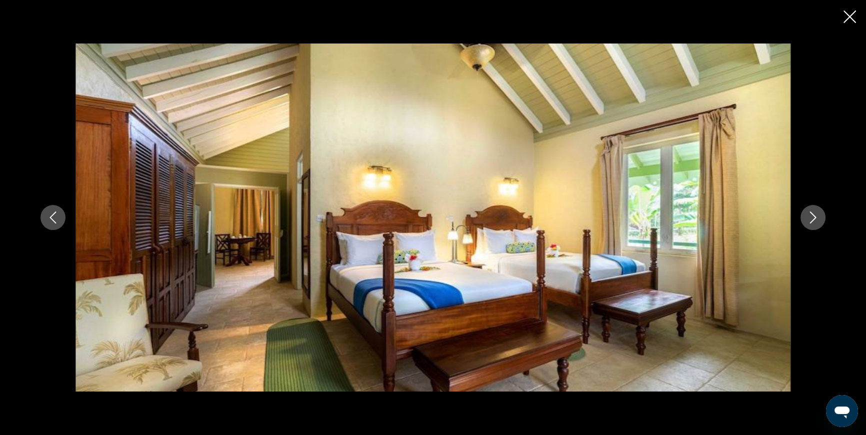
click at [810, 218] on icon "Next image" at bounding box center [813, 217] width 12 height 12
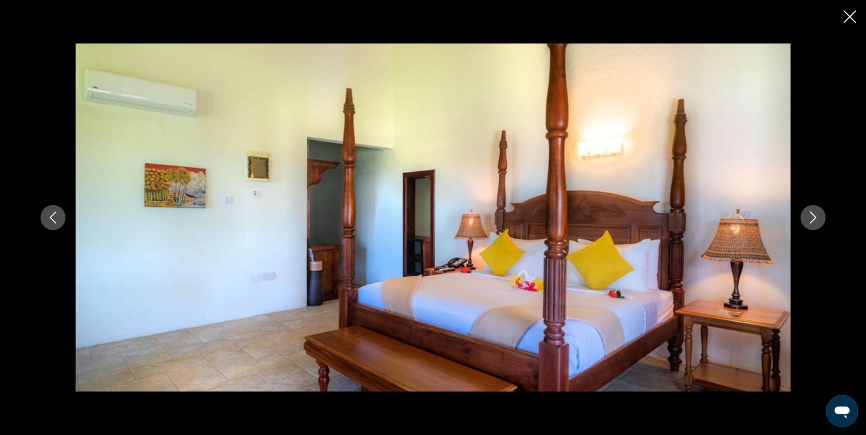
click at [810, 218] on icon "Next image" at bounding box center [813, 217] width 12 height 12
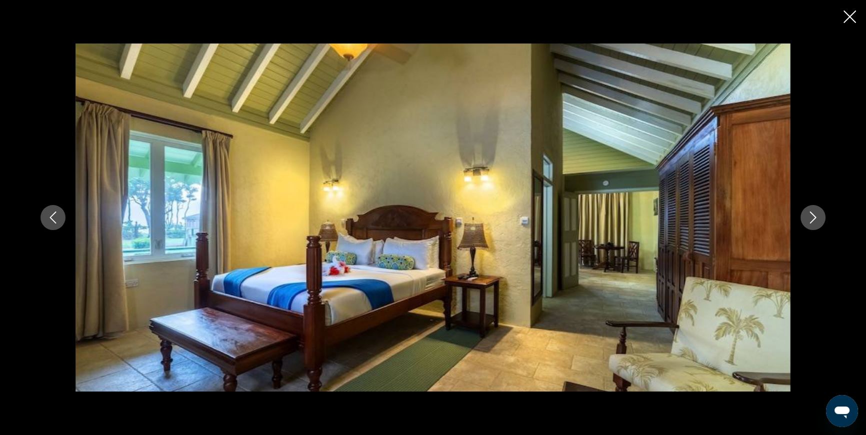
click at [810, 218] on icon "Next image" at bounding box center [813, 217] width 12 height 12
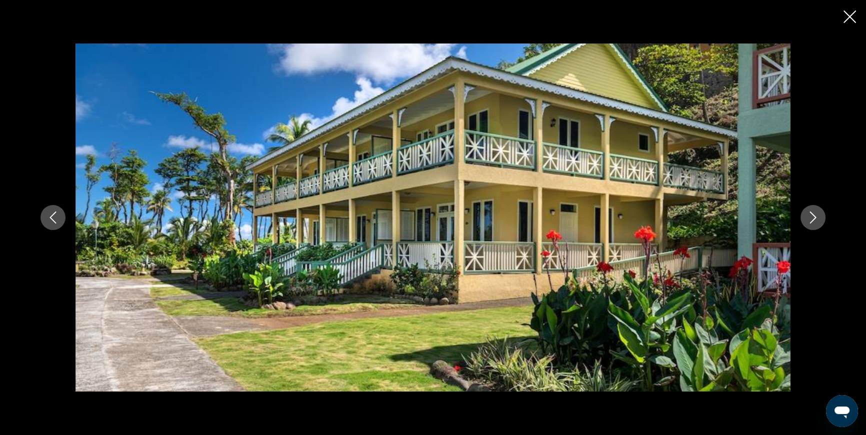
click at [810, 218] on icon "Next image" at bounding box center [813, 217] width 12 height 12
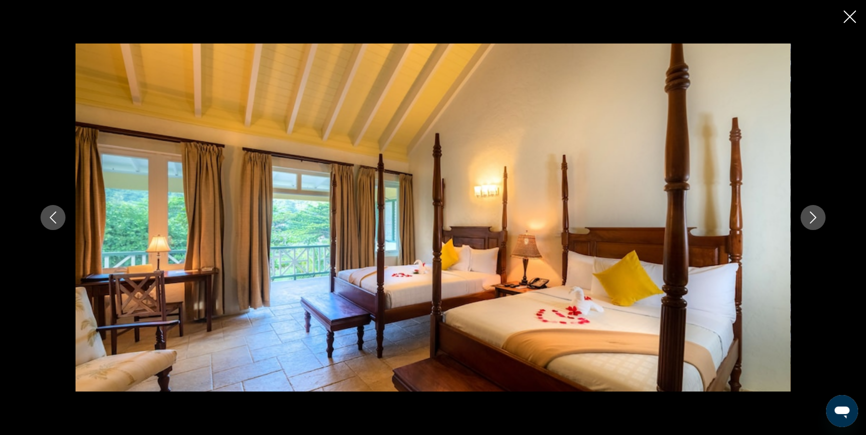
click at [848, 17] on icon "Close slideshow" at bounding box center [849, 16] width 12 height 12
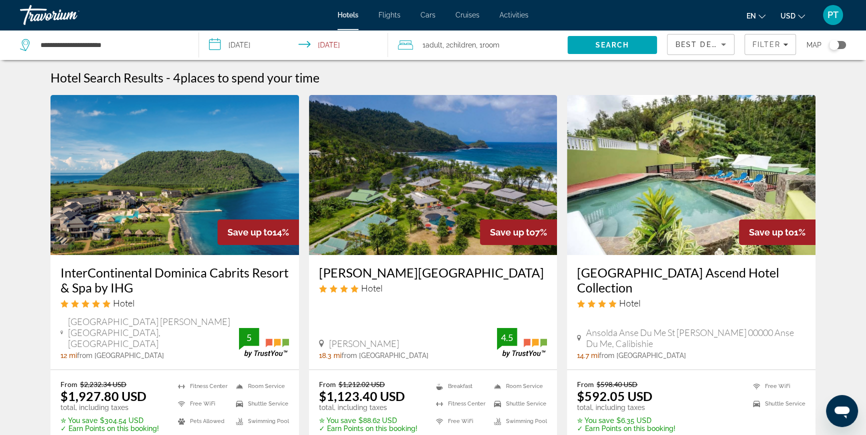
click at [88, 273] on h3 "InterContinental Dominica Cabrits Resort & Spa by IHG" at bounding box center [174, 280] width 228 height 30
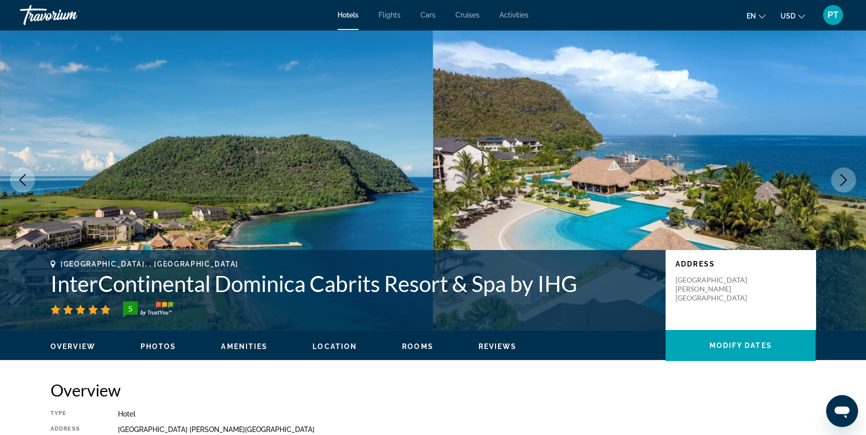
click at [360, 177] on img "Main content" at bounding box center [216, 180] width 433 height 300
click at [150, 344] on span "Photos" at bounding box center [158, 346] width 36 height 8
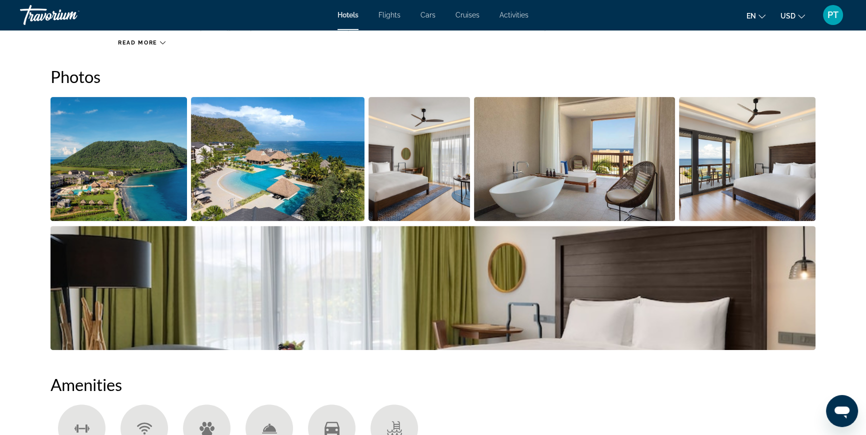
scroll to position [450, 0]
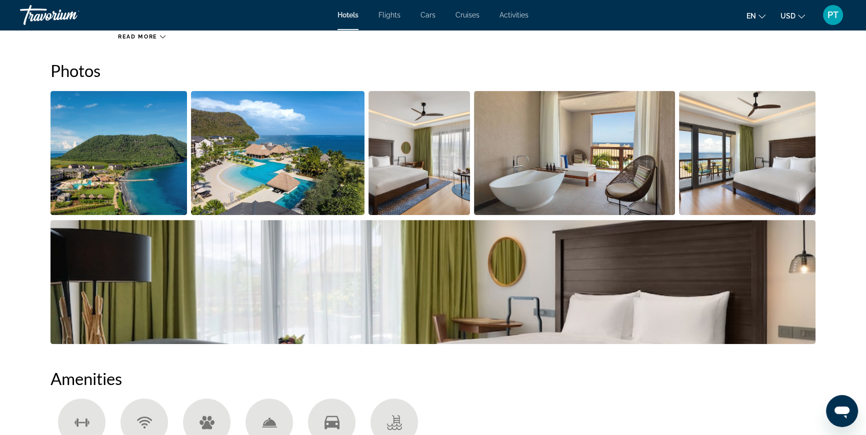
click at [150, 164] on img "Open full-screen image slider" at bounding box center [118, 153] width 136 height 124
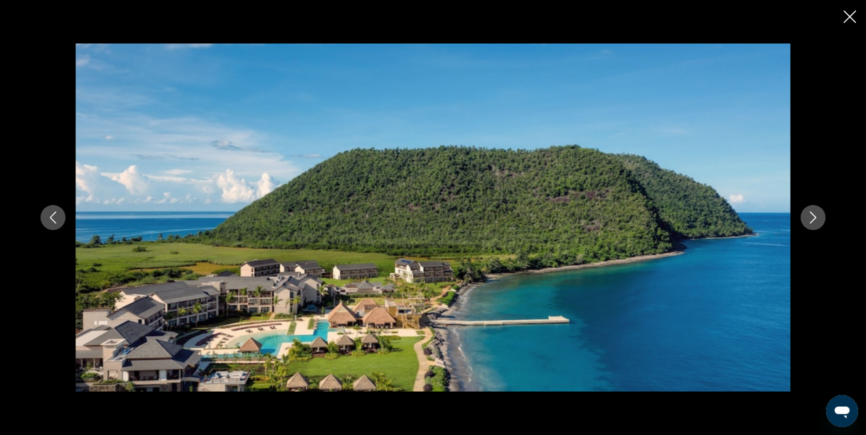
click at [809, 216] on icon "Next image" at bounding box center [813, 217] width 12 height 12
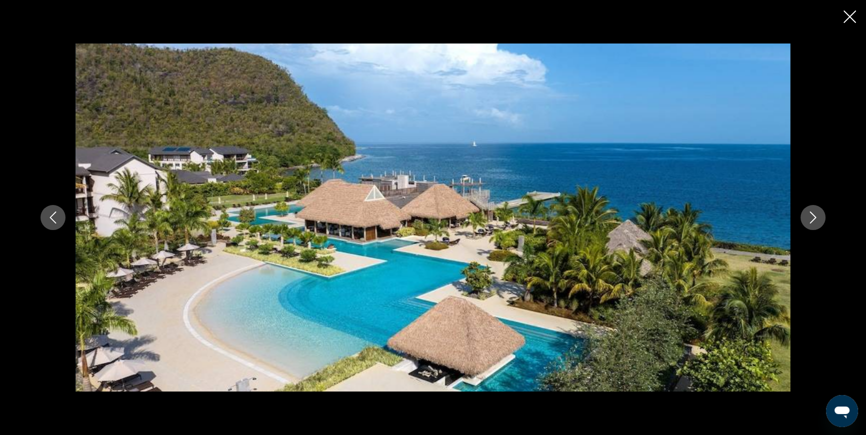
click at [808, 215] on icon "Next image" at bounding box center [813, 217] width 12 height 12
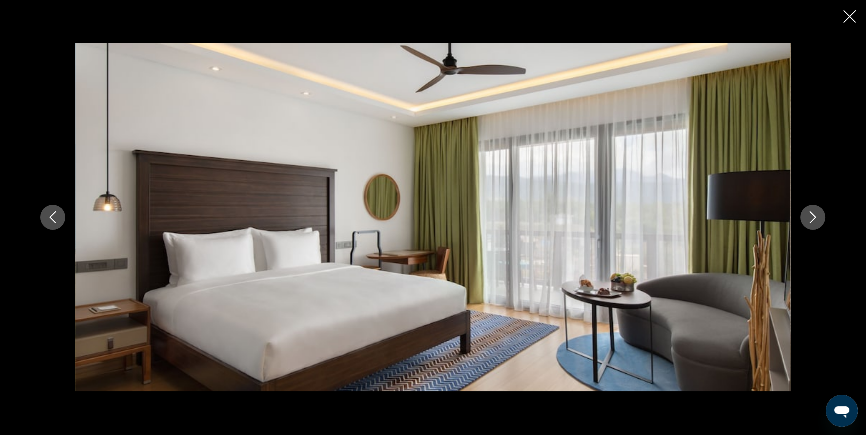
click at [808, 215] on icon "Next image" at bounding box center [813, 217] width 12 height 12
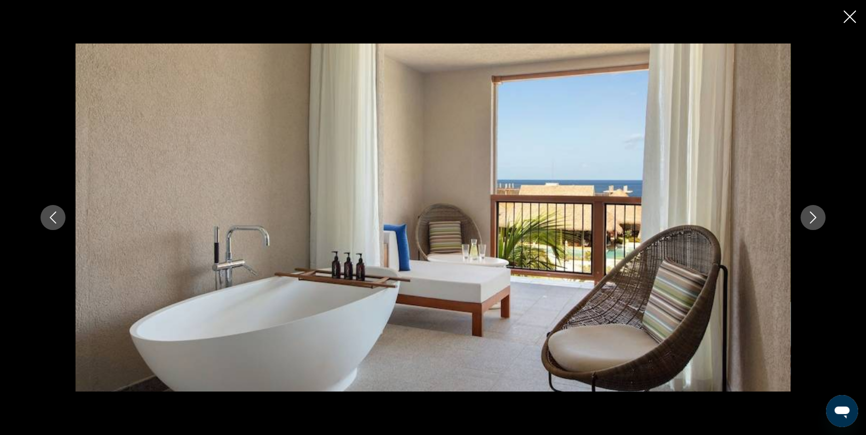
click at [808, 215] on icon "Next image" at bounding box center [813, 217] width 12 height 12
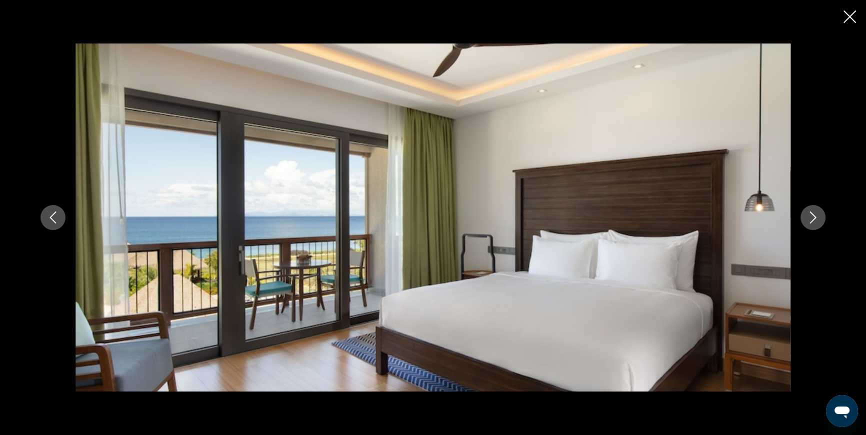
click at [808, 215] on icon "Next image" at bounding box center [813, 217] width 12 height 12
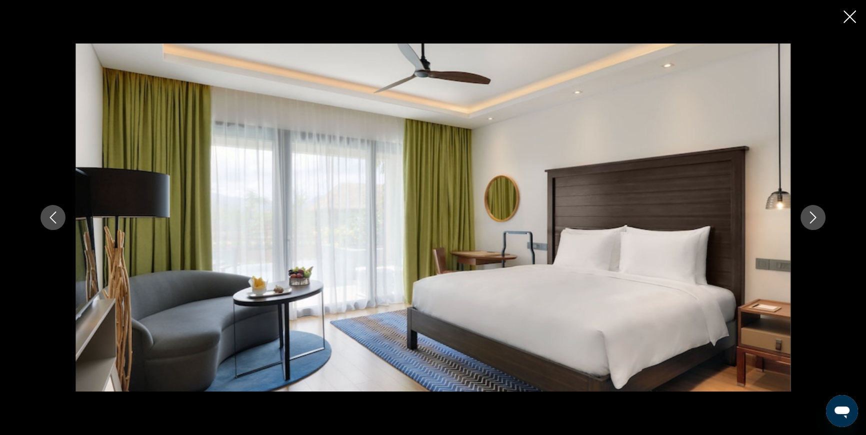
click at [808, 215] on icon "Next image" at bounding box center [813, 217] width 12 height 12
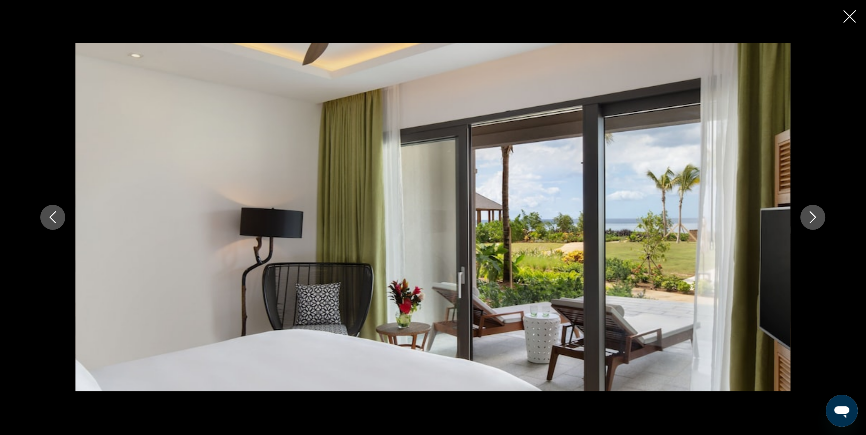
click at [808, 215] on icon "Next image" at bounding box center [813, 217] width 12 height 12
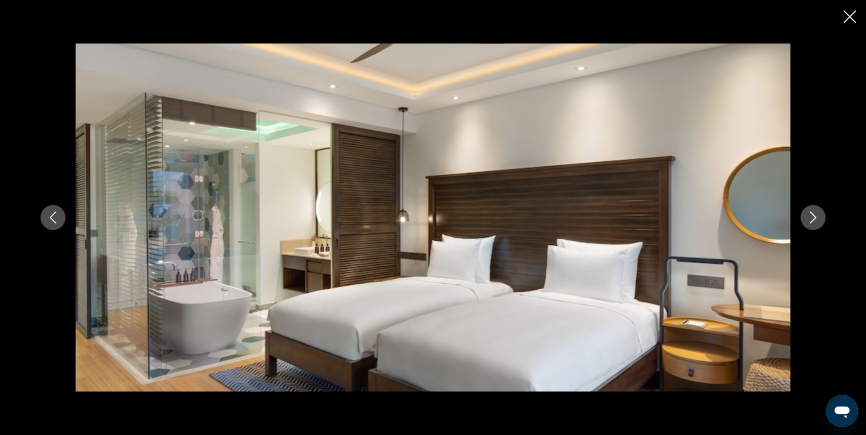
click at [808, 215] on icon "Next image" at bounding box center [813, 217] width 12 height 12
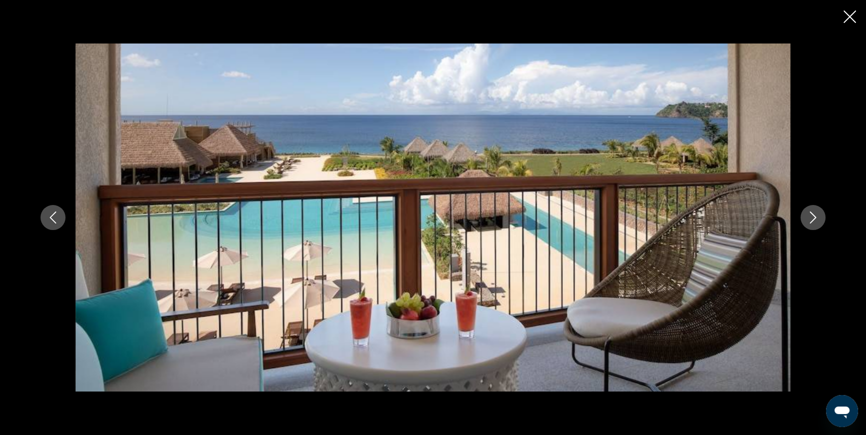
click at [808, 215] on icon "Next image" at bounding box center [813, 217] width 12 height 12
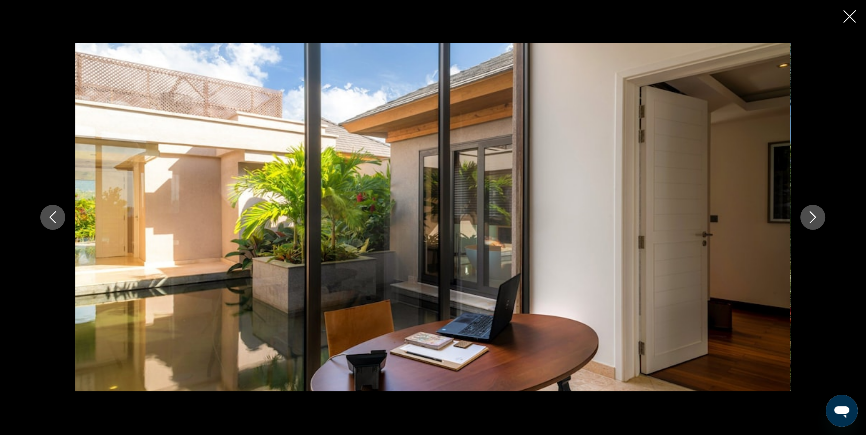
click at [808, 215] on icon "Next image" at bounding box center [813, 217] width 12 height 12
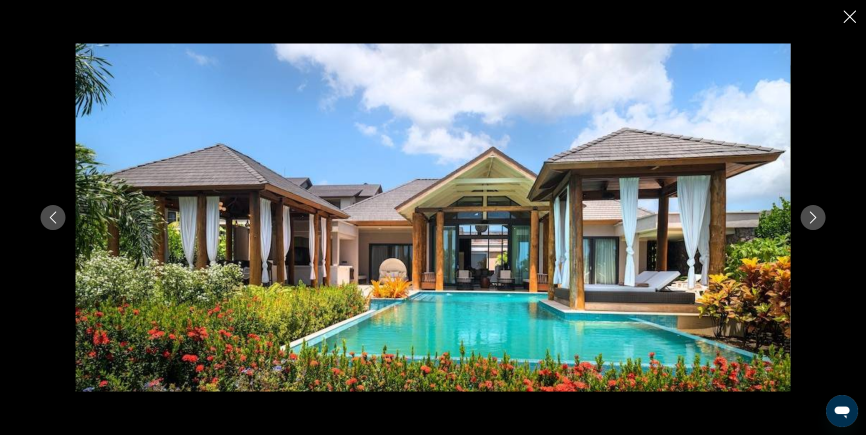
click at [846, 19] on icon "Close slideshow" at bounding box center [849, 16] width 12 height 12
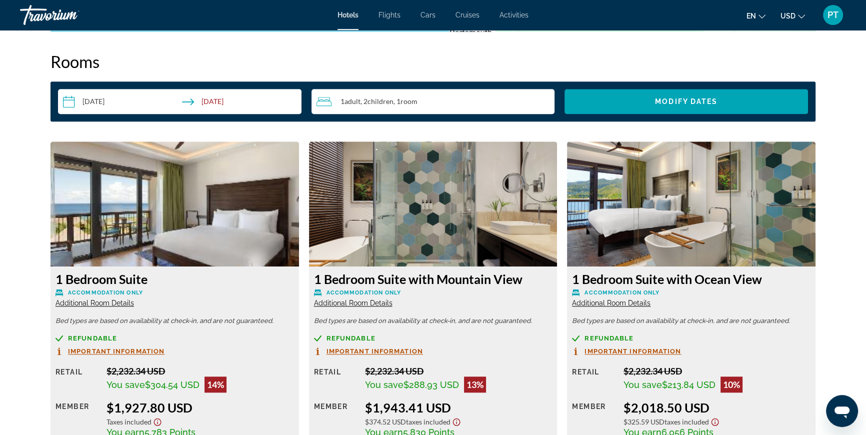
scroll to position [1223, 0]
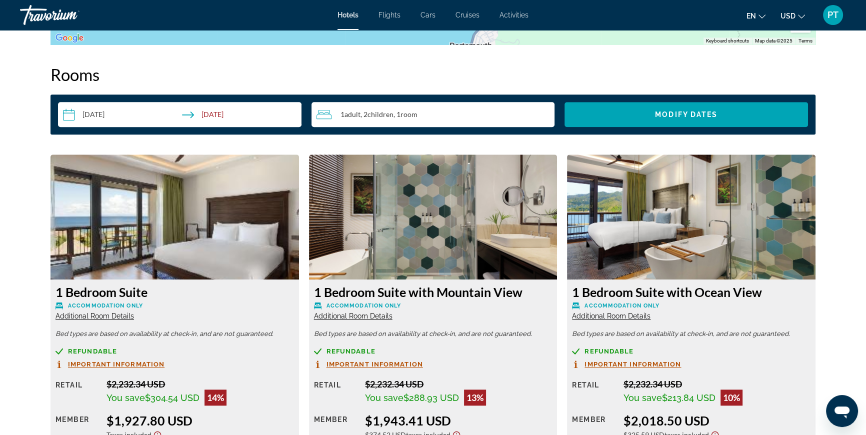
click at [195, 216] on img "Main content" at bounding box center [174, 216] width 248 height 125
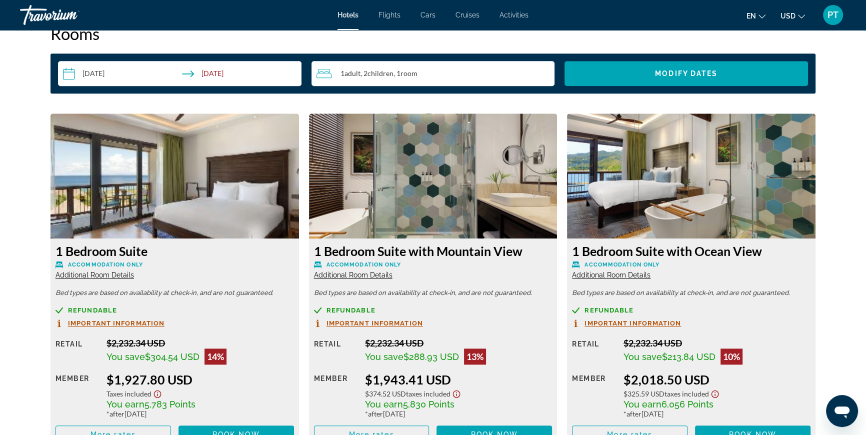
scroll to position [1268, 0]
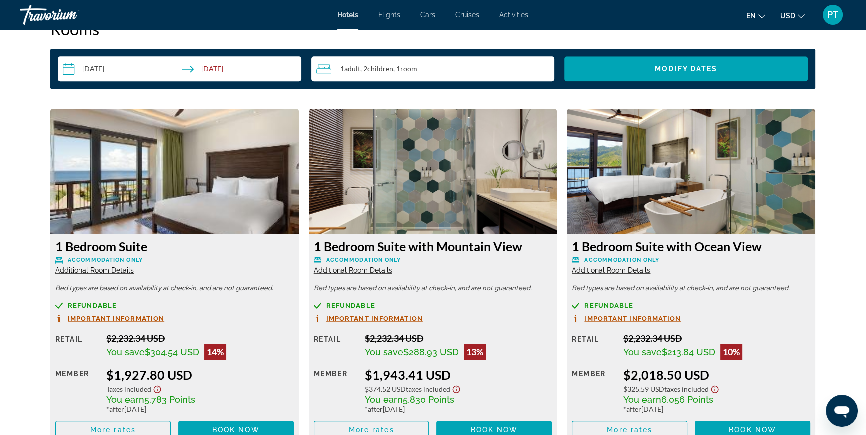
click at [104, 271] on span "Additional Room Details" at bounding box center [94, 270] width 78 height 8
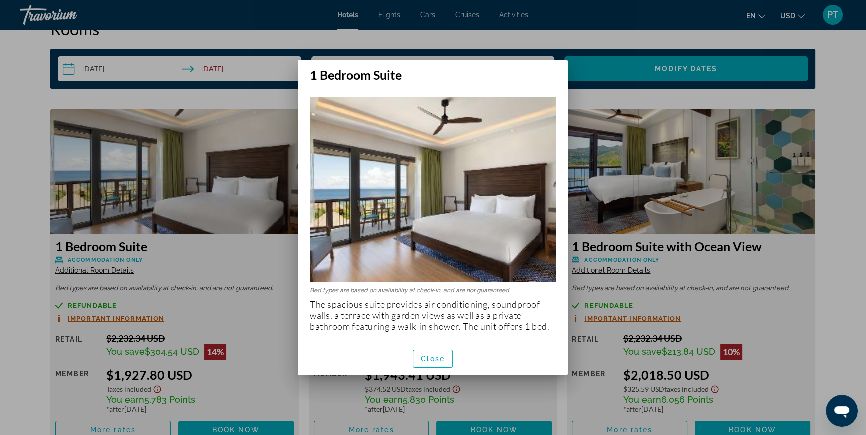
scroll to position [0, 0]
click at [434, 361] on span "Close" at bounding box center [433, 359] width 24 height 8
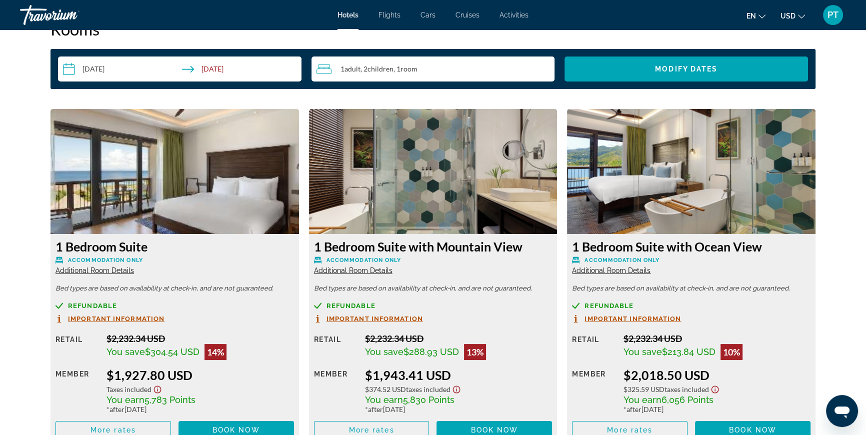
scroll to position [1268, 0]
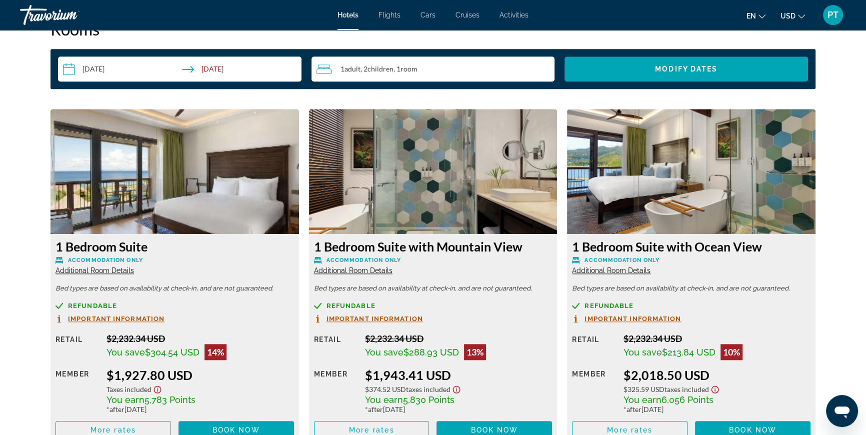
click at [362, 271] on span "Additional Room Details" at bounding box center [353, 270] width 78 height 8
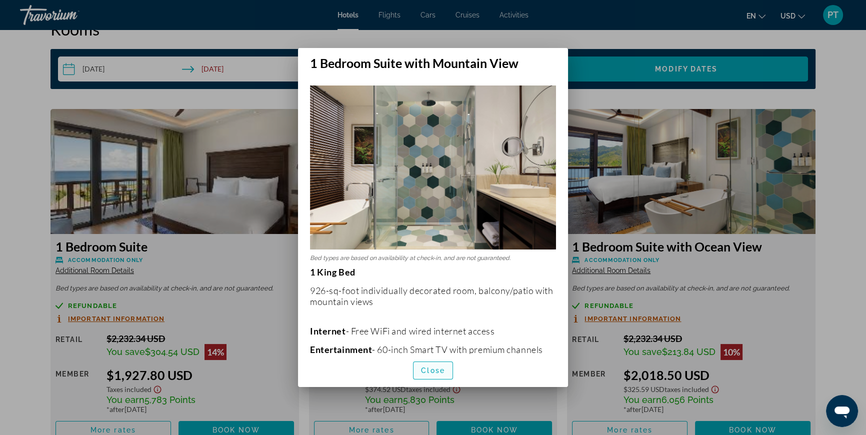
click at [439, 366] on span "Close" at bounding box center [433, 370] width 24 height 8
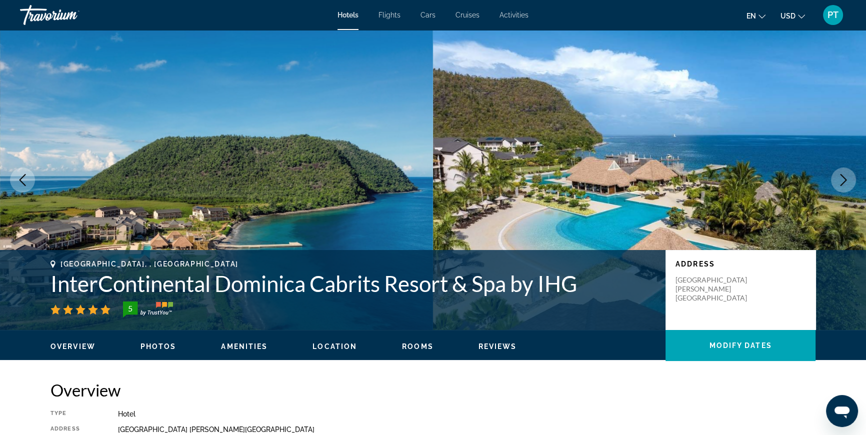
scroll to position [1268, 0]
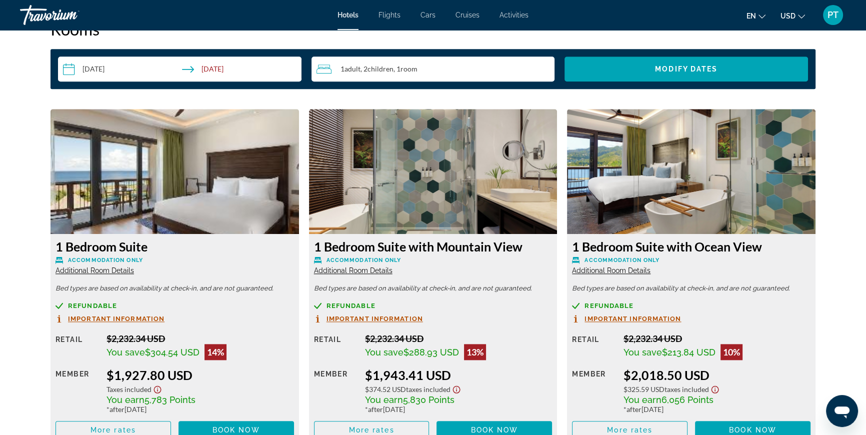
click at [592, 271] on span "Additional Room Details" at bounding box center [611, 270] width 78 height 8
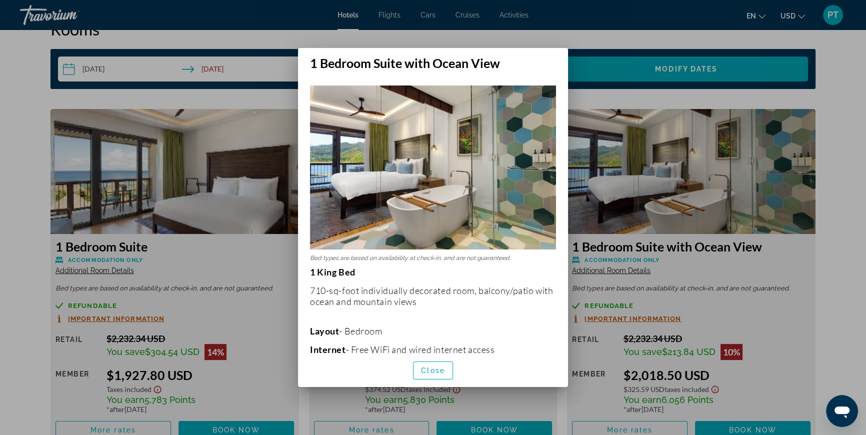
scroll to position [0, 0]
click at [447, 368] on span "button" at bounding box center [432, 370] width 39 height 24
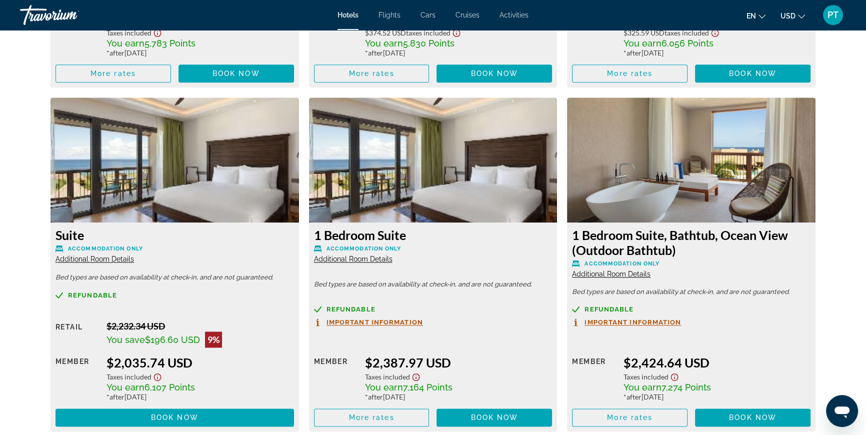
scroll to position [1647, 0]
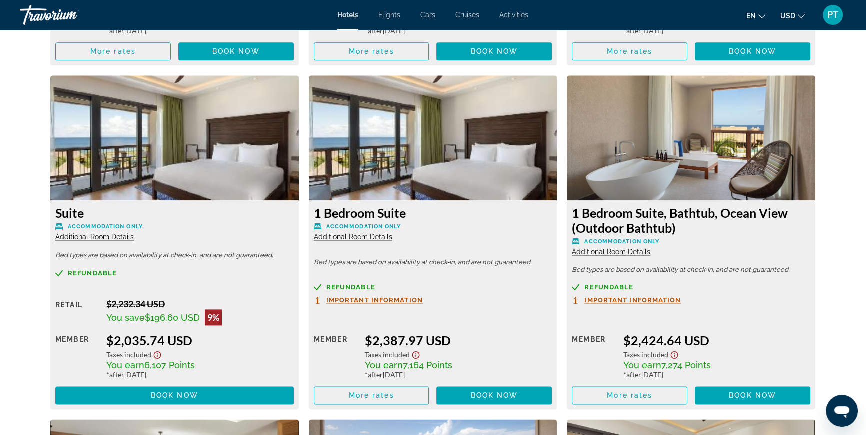
click at [105, 237] on span "Additional Room Details" at bounding box center [94, 237] width 78 height 8
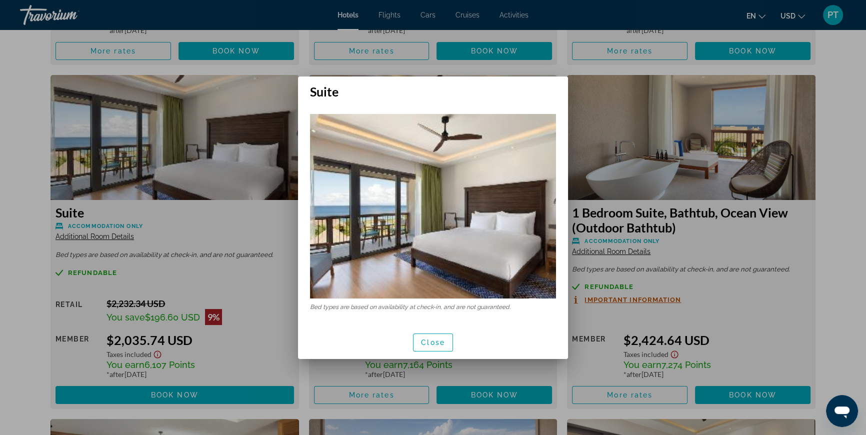
click at [105, 237] on div at bounding box center [433, 217] width 866 height 435
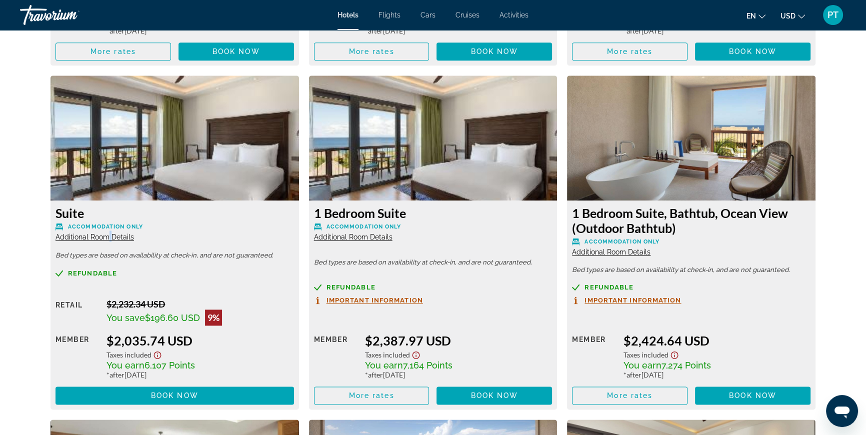
click at [105, 237] on span "Additional Room Details" at bounding box center [94, 237] width 78 height 8
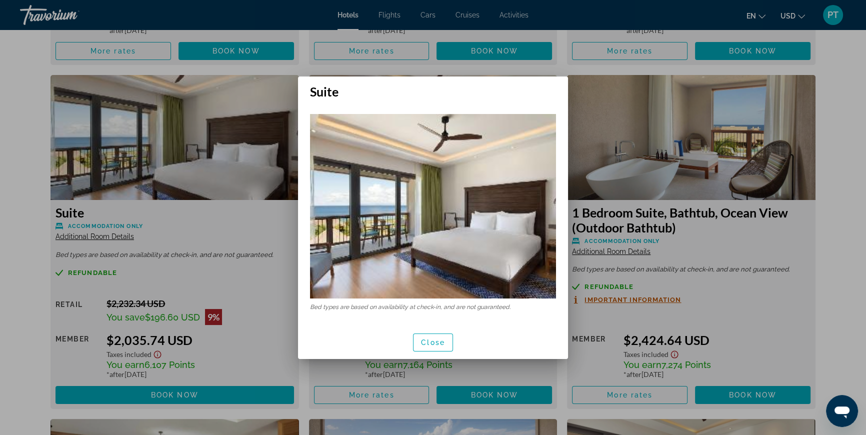
click at [105, 236] on div at bounding box center [433, 217] width 866 height 435
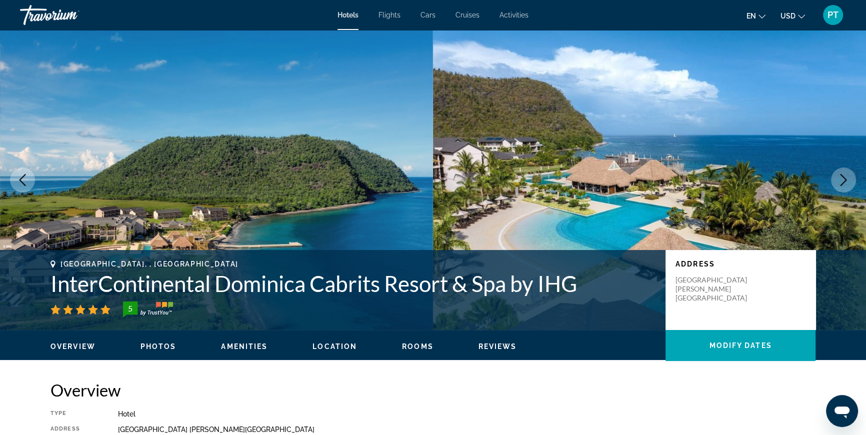
scroll to position [1647, 0]
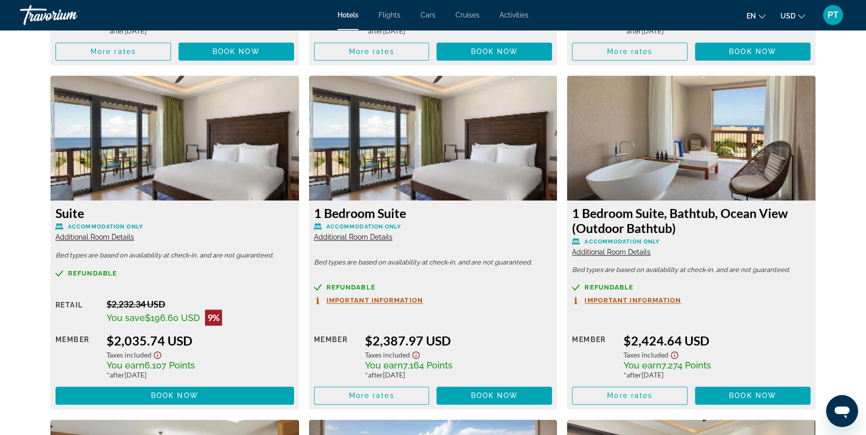
click at [323, 236] on span "Additional Room Details" at bounding box center [353, 237] width 78 height 8
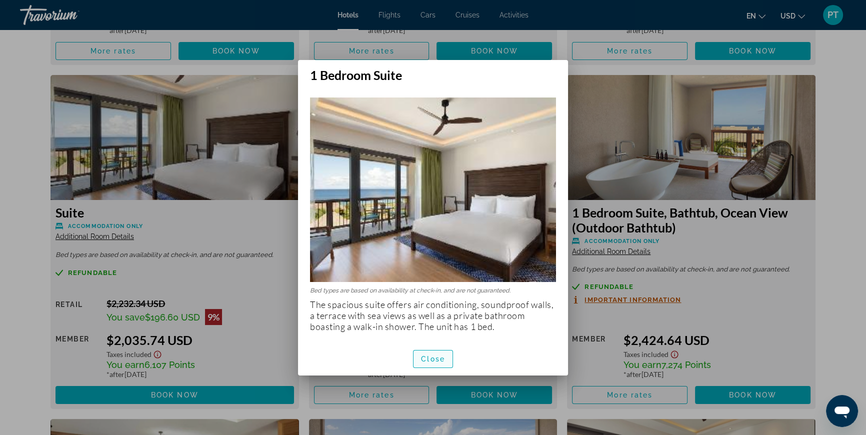
click at [417, 354] on span "button" at bounding box center [432, 359] width 39 height 24
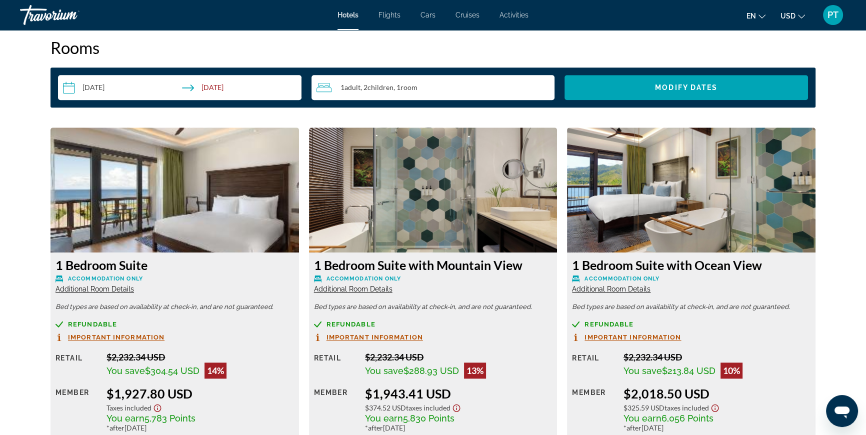
scroll to position [1223, 0]
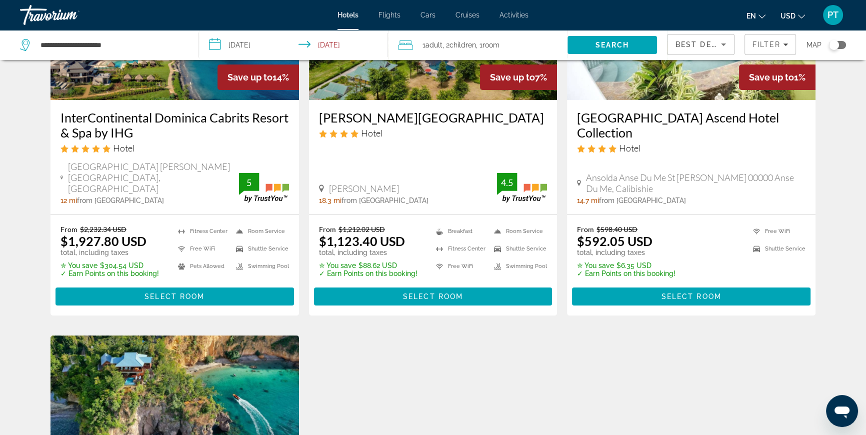
scroll to position [181, 0]
